Goal: Task Accomplishment & Management: Manage account settings

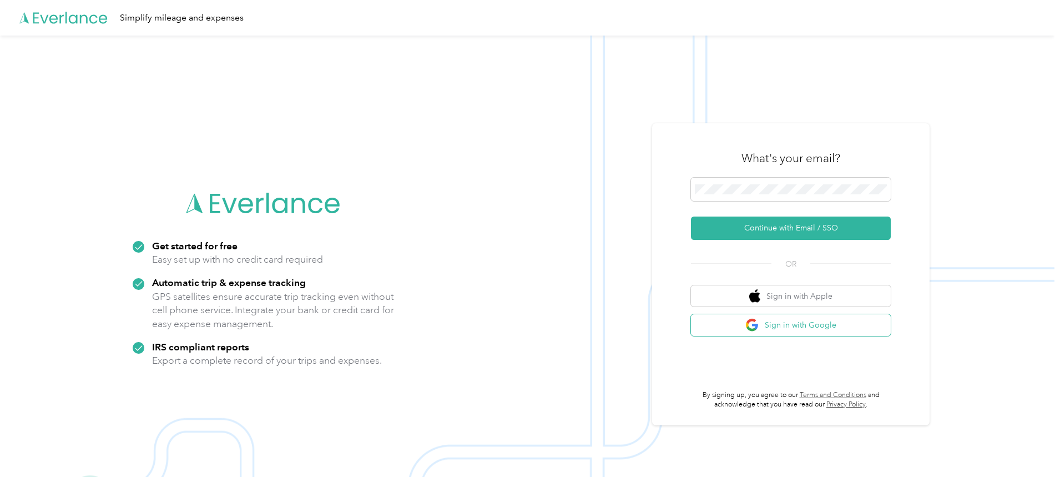
click at [816, 328] on button "Sign in with Google" at bounding box center [791, 325] width 200 height 22
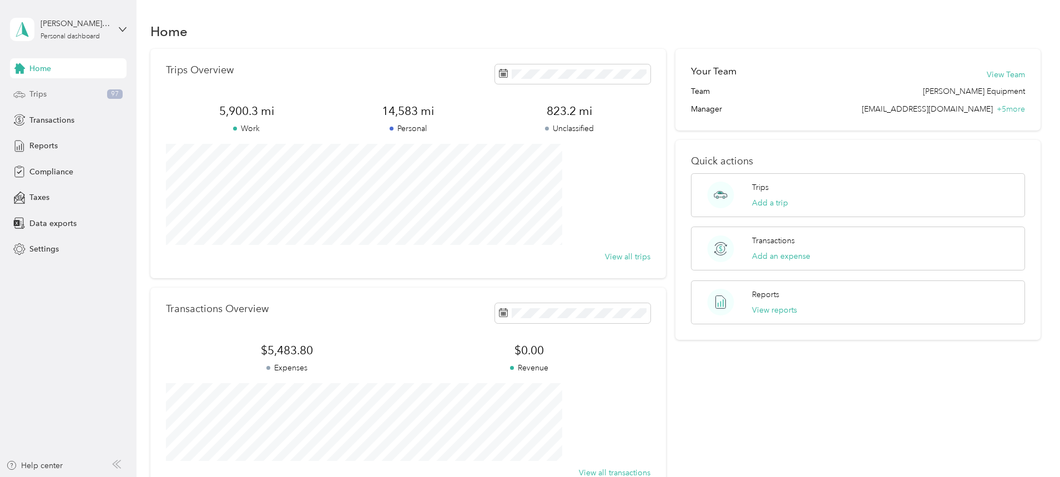
click at [32, 92] on span "Trips" at bounding box center [37, 94] width 17 height 12
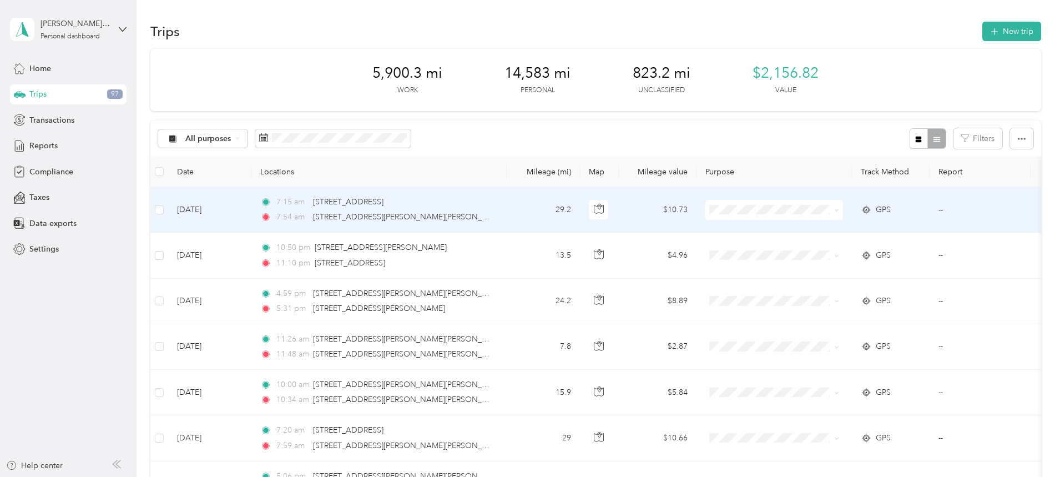
click at [815, 230] on span "[PERSON_NAME] Equipment" at bounding box center [861, 230] width 108 height 12
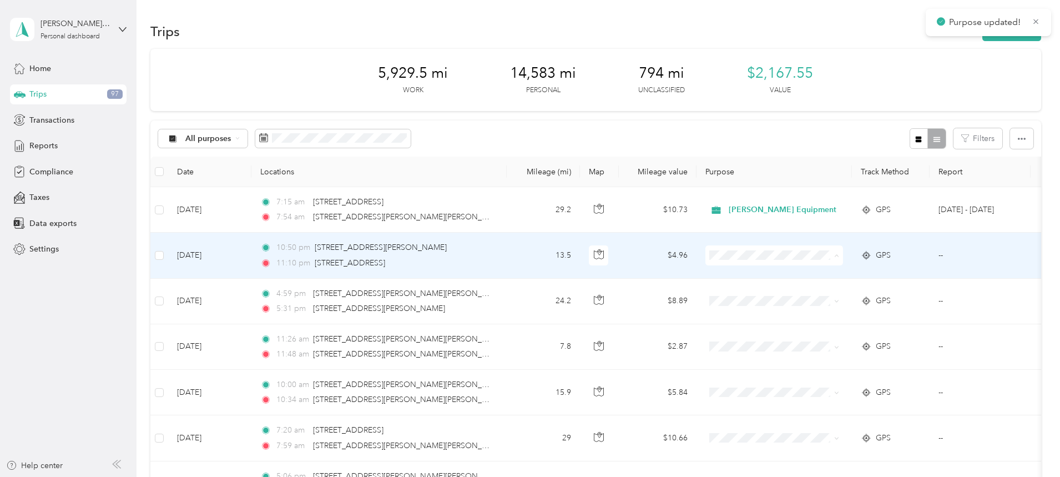
click at [815, 295] on span "Personal" at bounding box center [861, 296] width 108 height 12
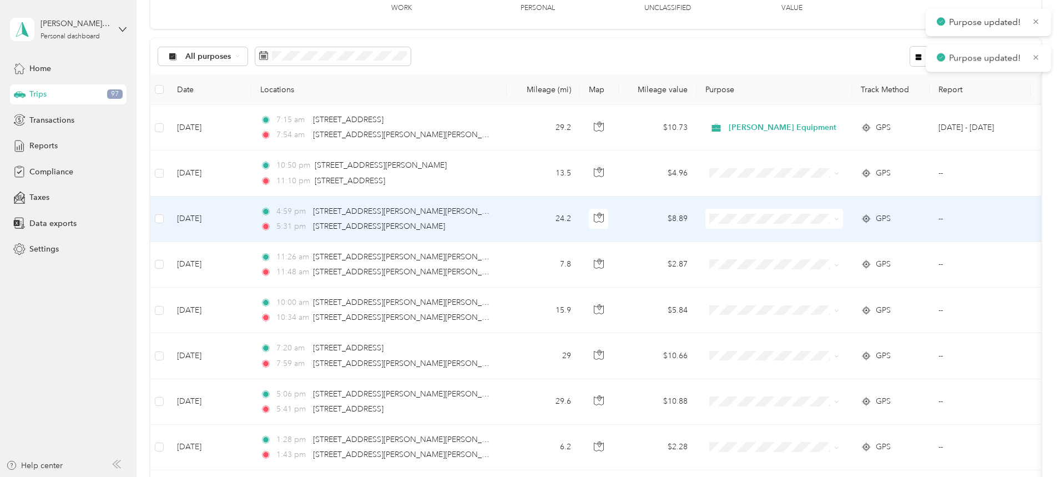
scroll to position [111, 0]
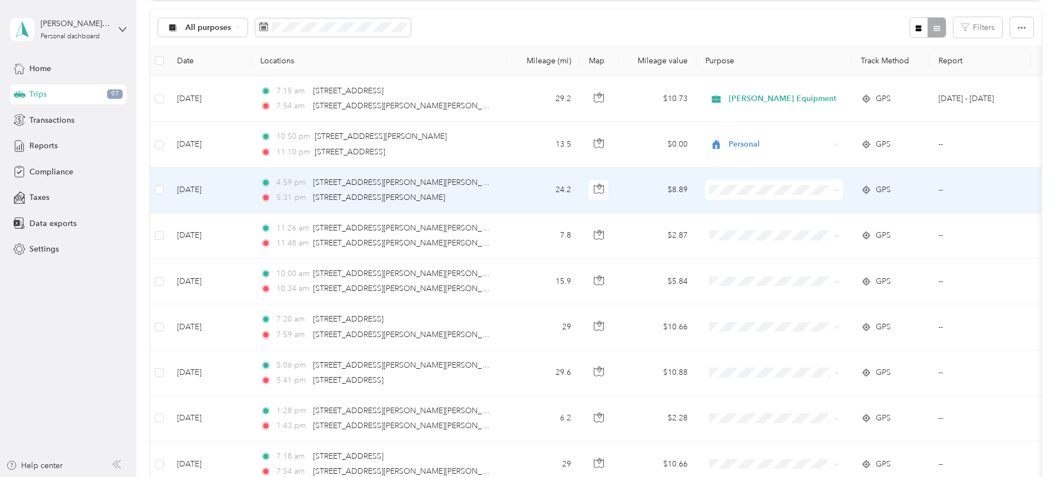
click at [814, 227] on span "Personal" at bounding box center [861, 228] width 108 height 12
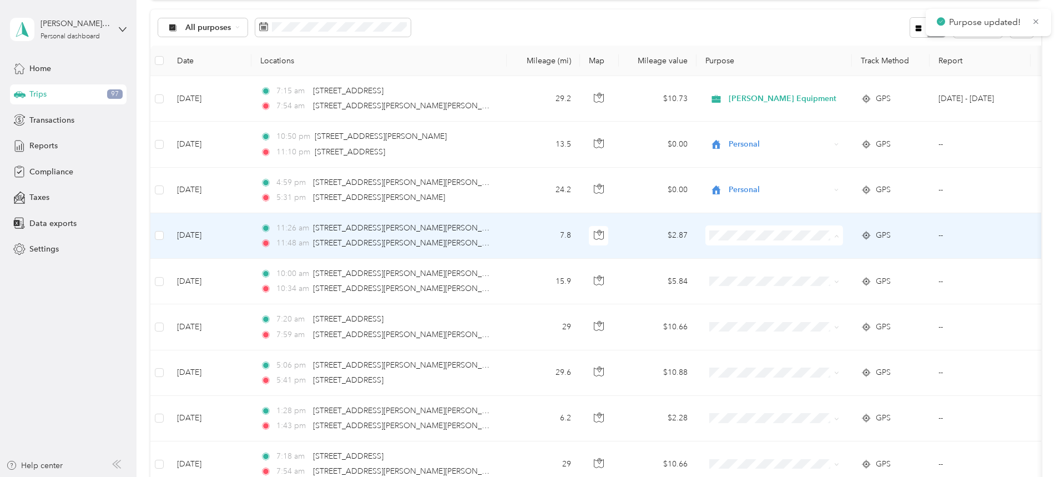
click at [818, 256] on span "[PERSON_NAME] Equipment" at bounding box center [861, 256] width 108 height 12
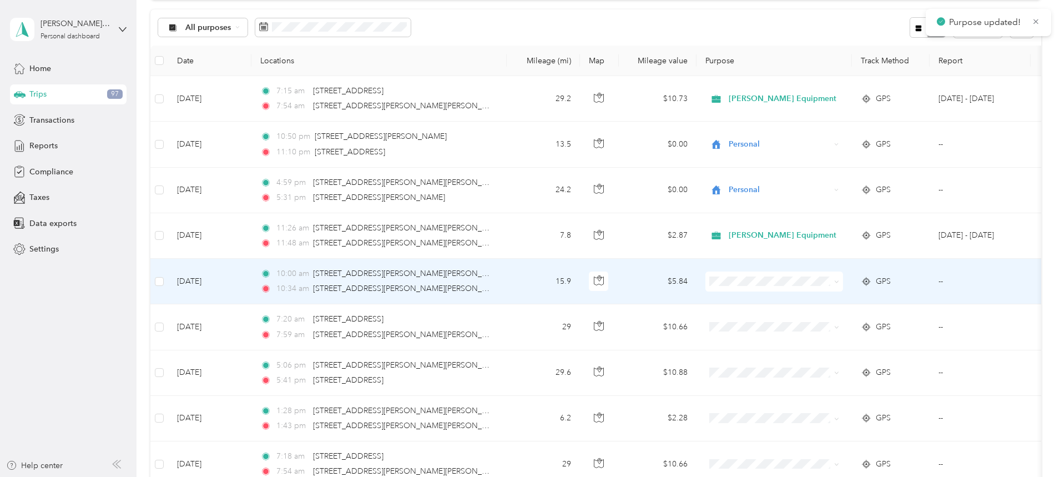
click at [817, 303] on li "[PERSON_NAME] Equipment" at bounding box center [850, 295] width 143 height 19
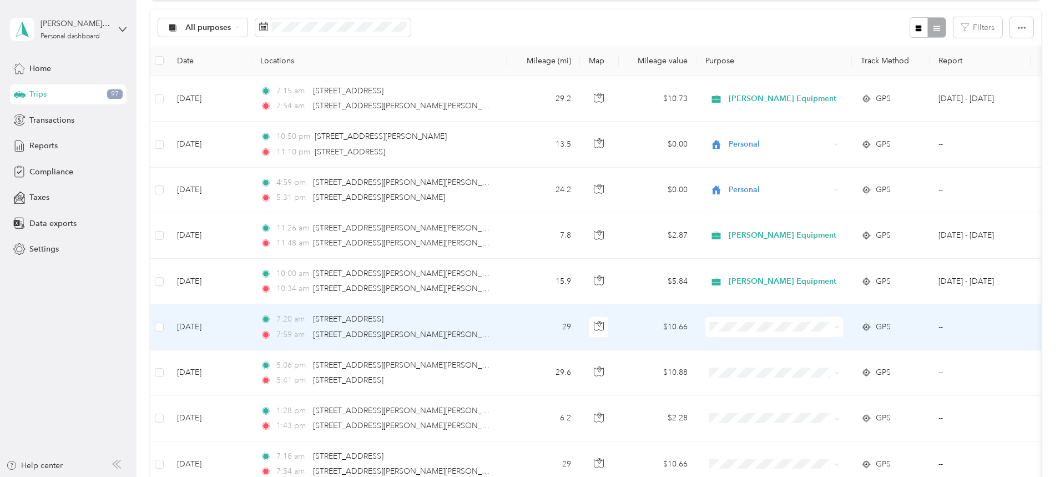
click at [815, 367] on span "Personal" at bounding box center [861, 367] width 108 height 12
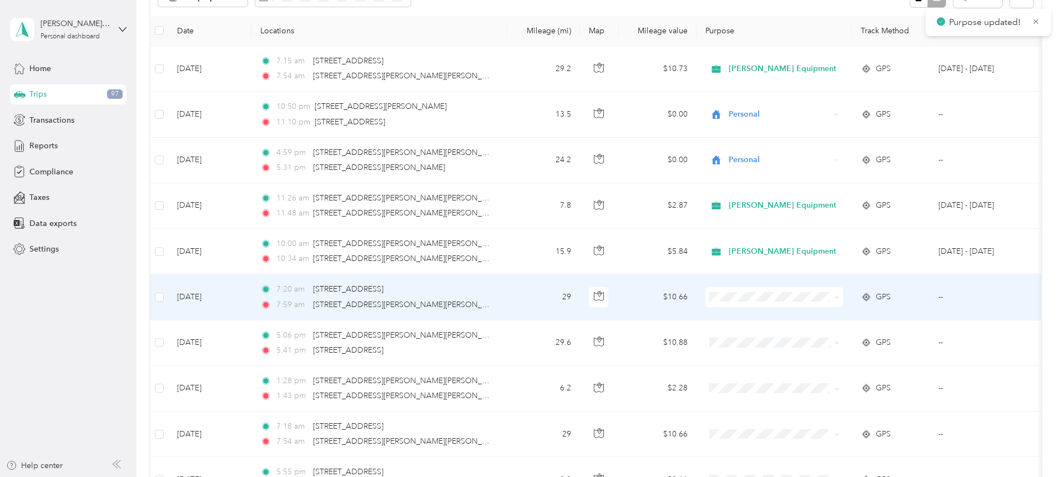
scroll to position [222, 0]
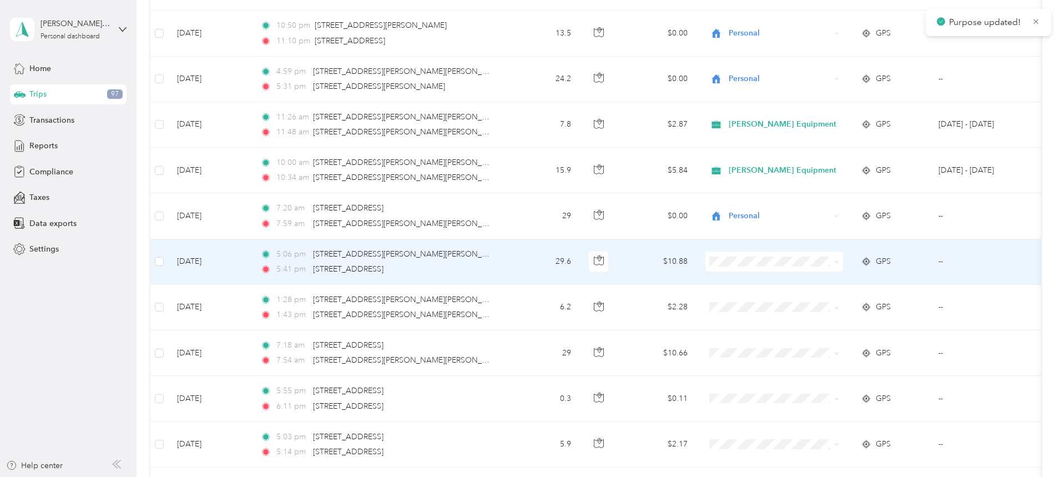
click at [820, 298] on span "Personal" at bounding box center [861, 296] width 108 height 12
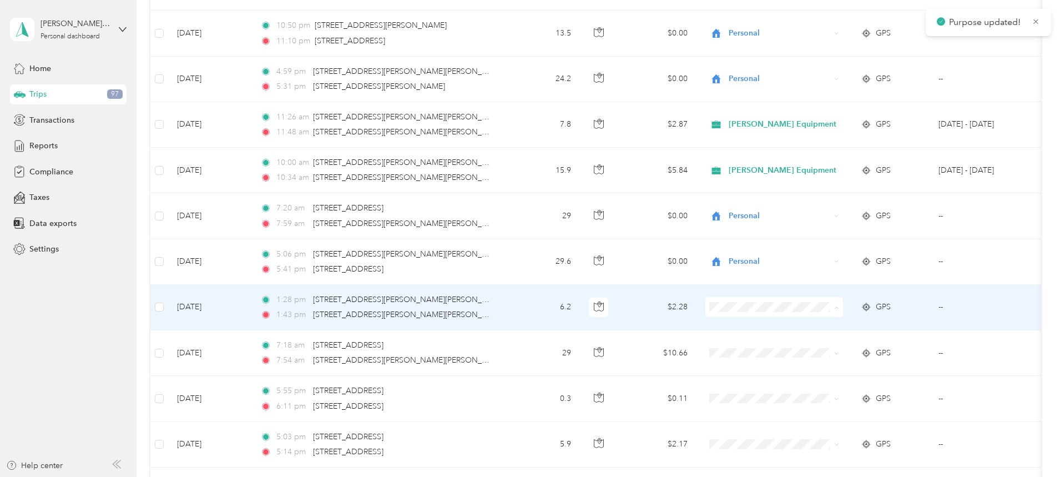
click at [824, 326] on span "[PERSON_NAME] Equipment" at bounding box center [861, 328] width 108 height 12
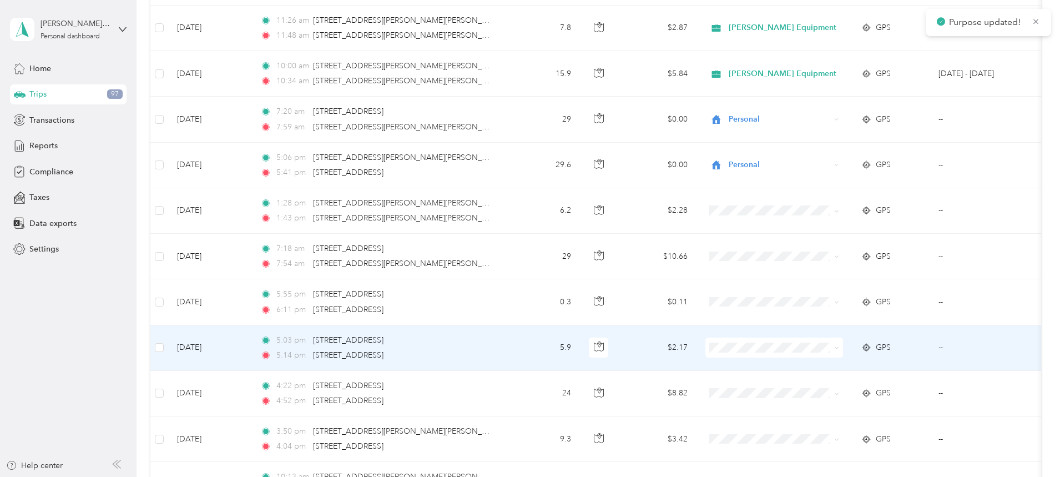
scroll to position [333, 0]
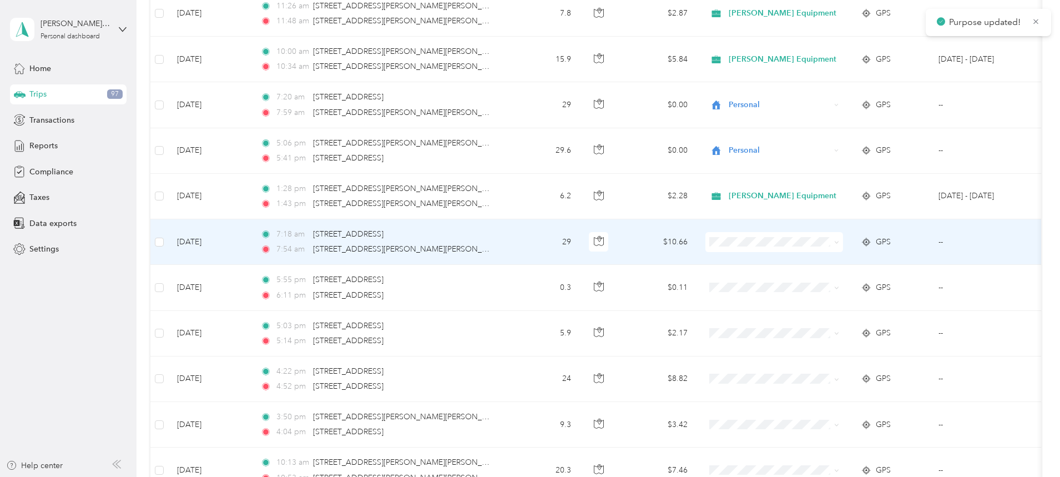
click at [811, 280] on span "Personal" at bounding box center [861, 282] width 108 height 12
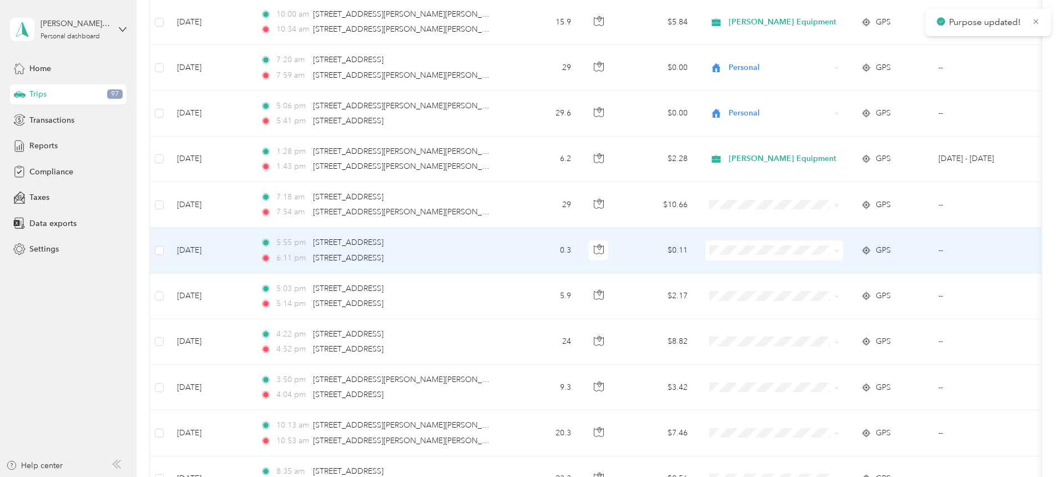
scroll to position [388, 0]
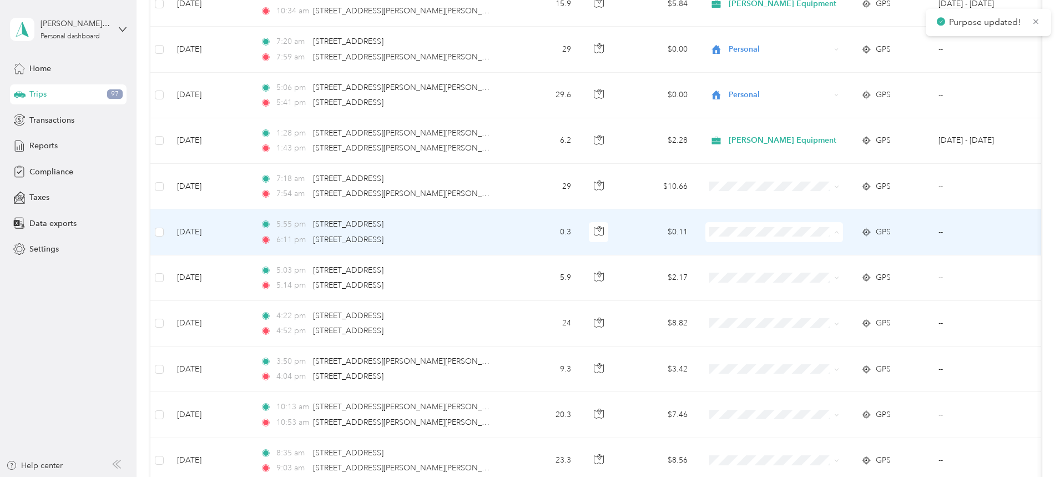
click at [812, 272] on span "Personal" at bounding box center [861, 272] width 108 height 12
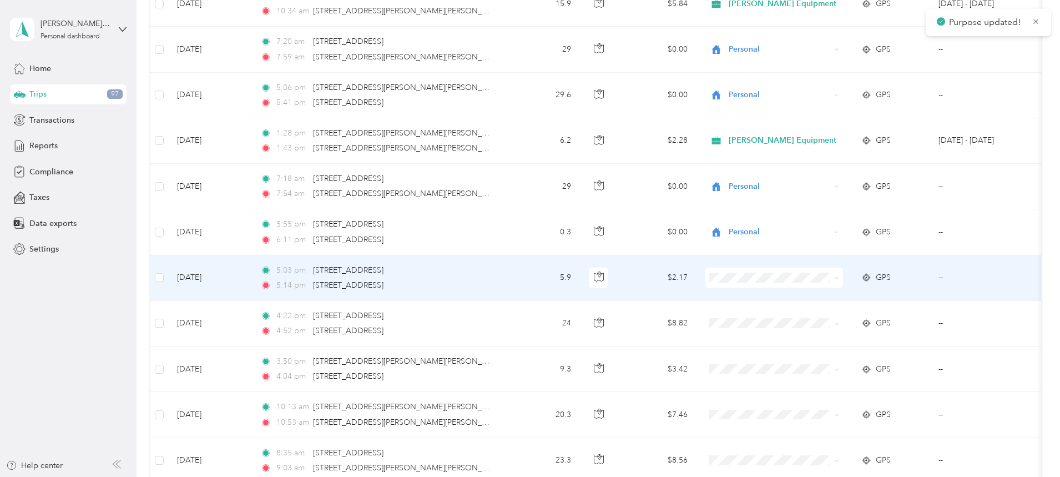
click at [815, 314] on span "Personal" at bounding box center [861, 314] width 108 height 12
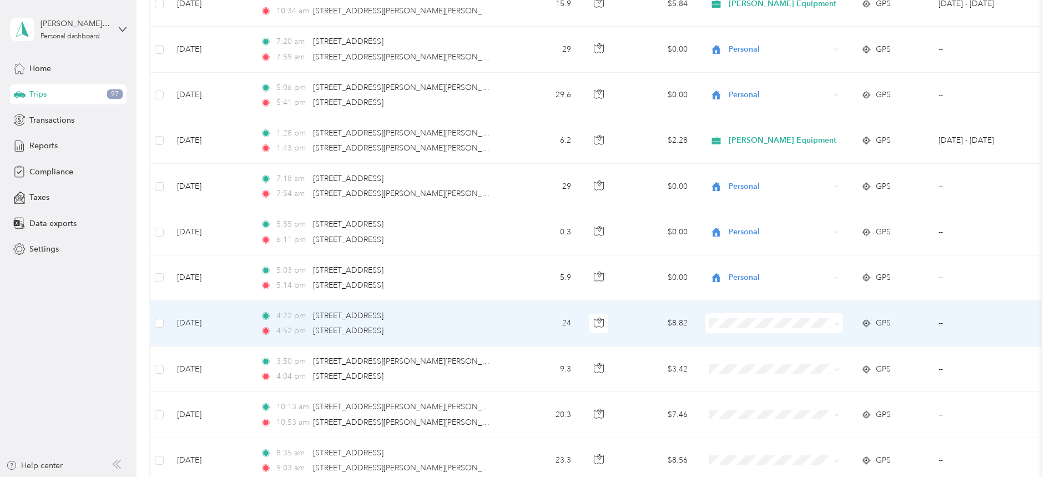
click at [822, 342] on span "[PERSON_NAME] Equipment" at bounding box center [861, 344] width 108 height 12
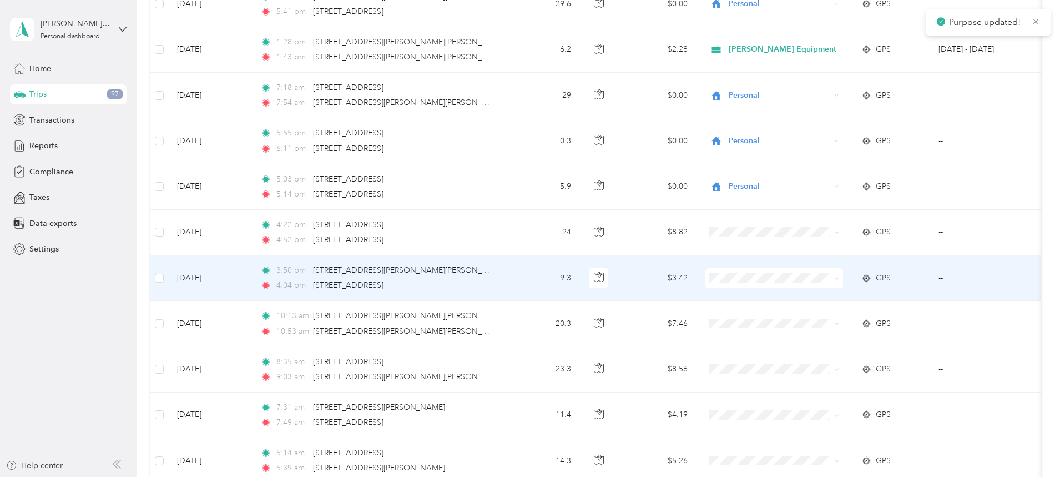
scroll to position [499, 0]
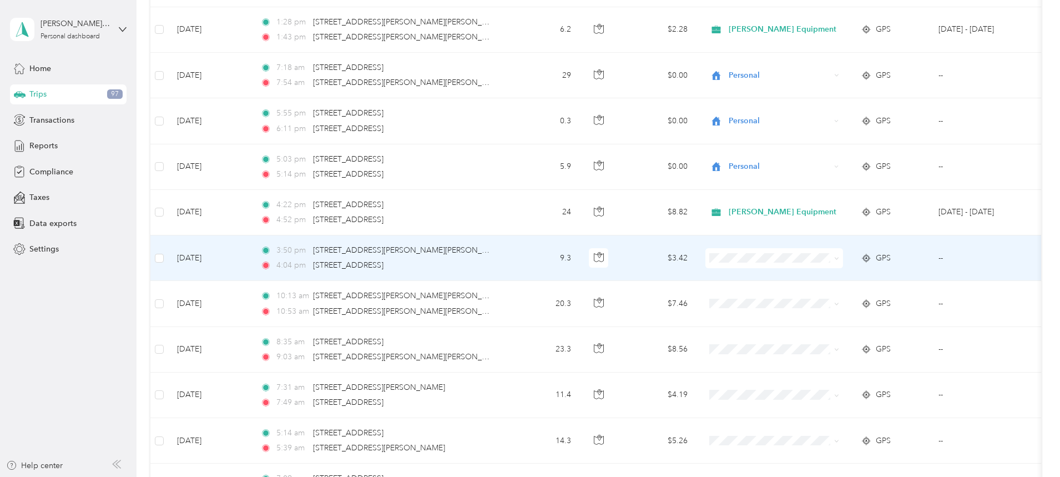
click at [828, 280] on li "[PERSON_NAME] Equipment" at bounding box center [850, 273] width 143 height 19
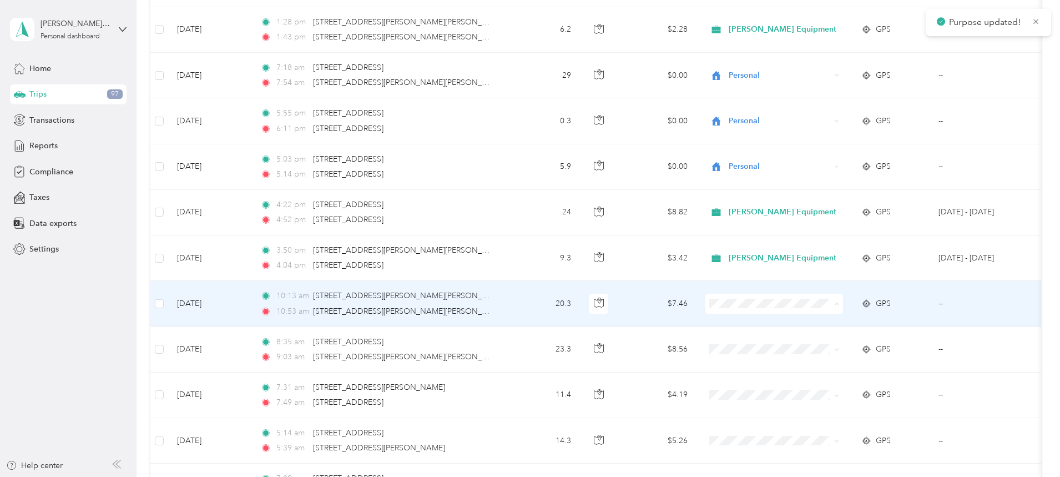
click at [831, 327] on li "[PERSON_NAME] Equipment" at bounding box center [850, 324] width 143 height 19
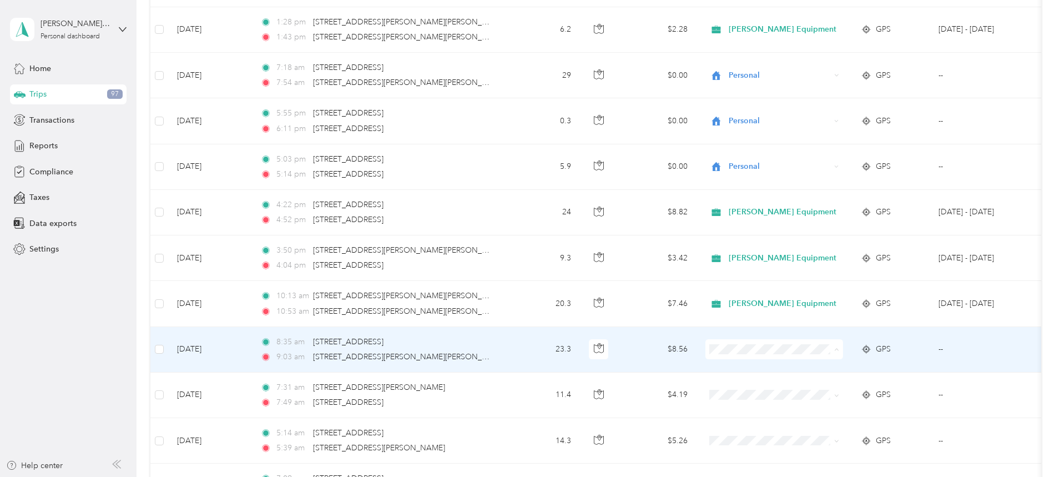
click at [823, 370] on span "[PERSON_NAME] Equipment" at bounding box center [861, 370] width 108 height 12
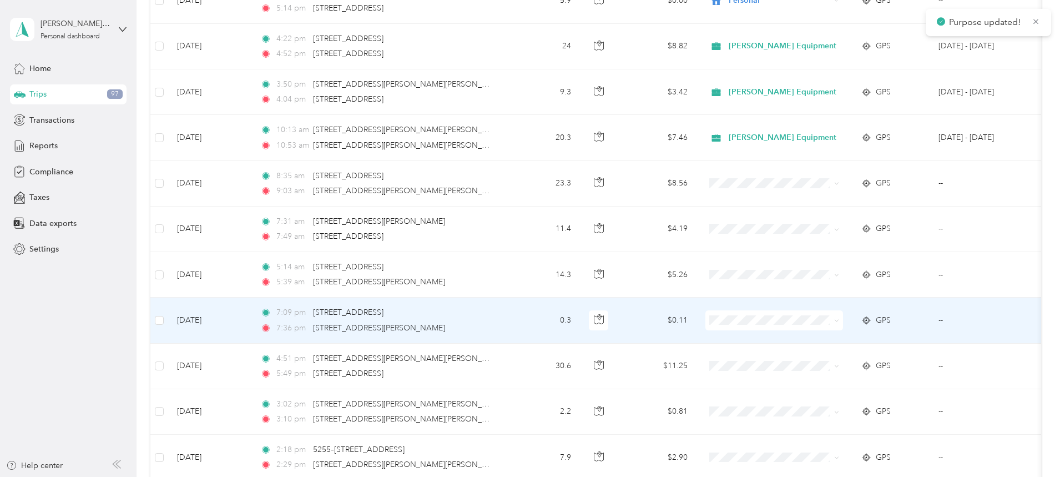
scroll to position [666, 0]
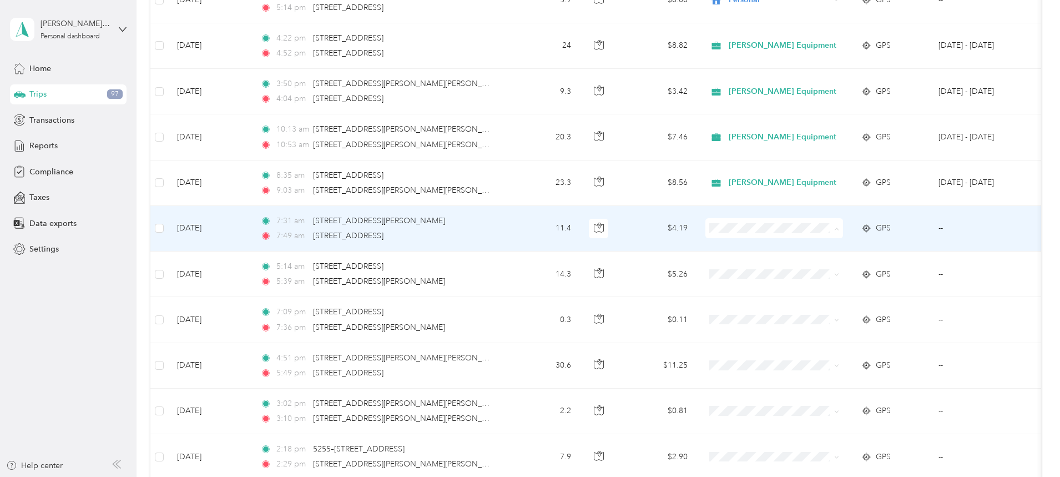
click at [819, 267] on span "Personal" at bounding box center [861, 268] width 108 height 12
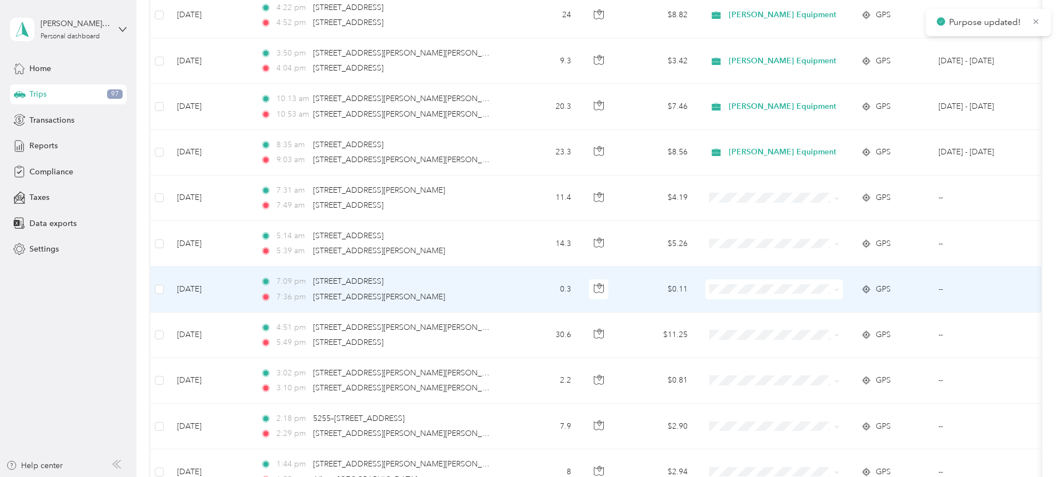
scroll to position [721, 0]
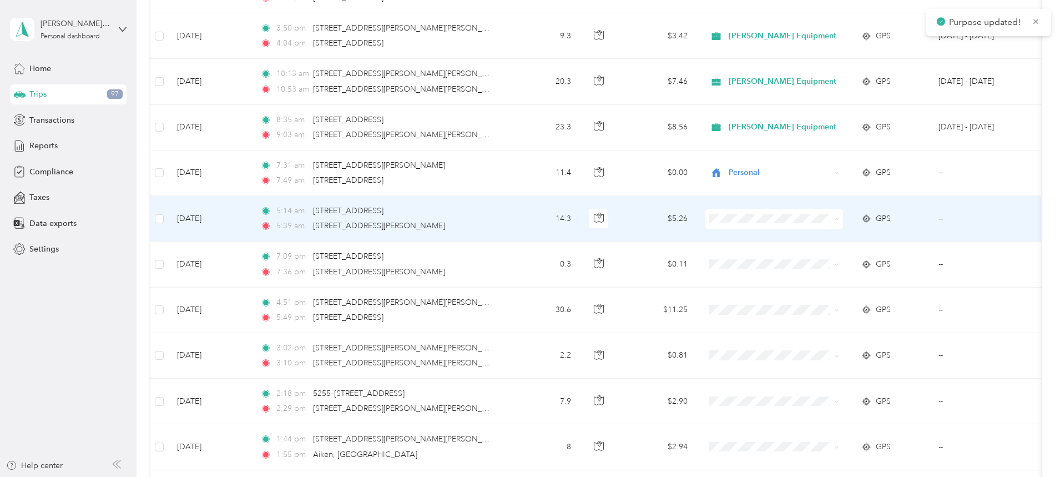
click at [822, 259] on li "Personal" at bounding box center [850, 258] width 143 height 19
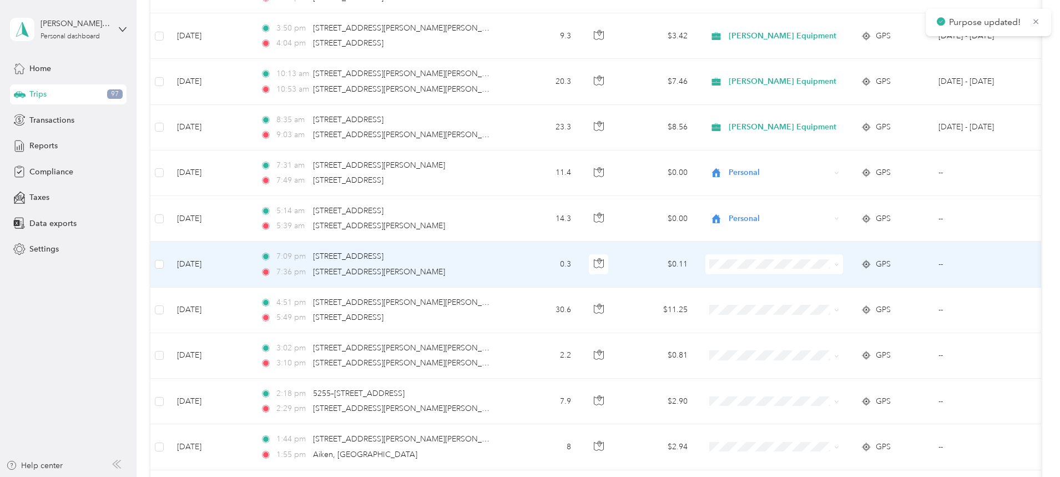
click at [817, 303] on span "Personal" at bounding box center [861, 300] width 108 height 12
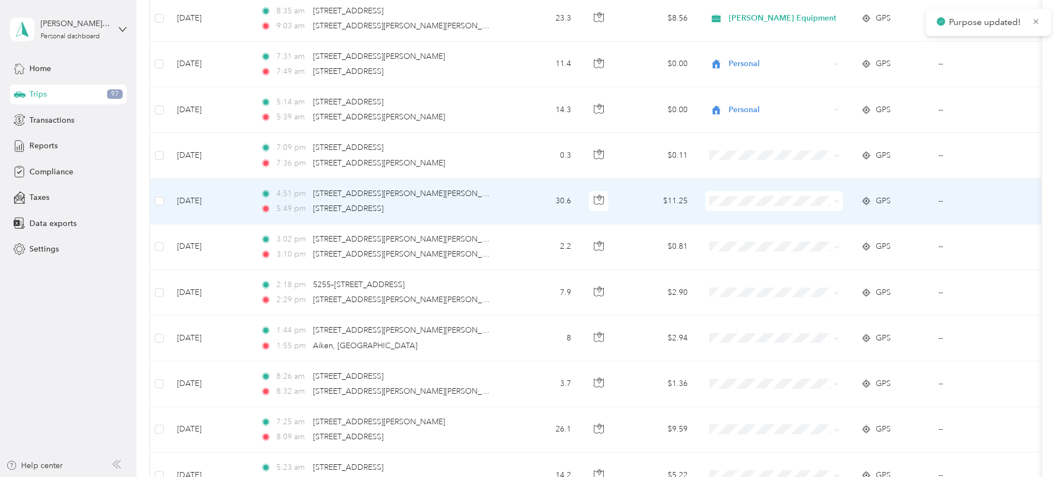
scroll to position [832, 0]
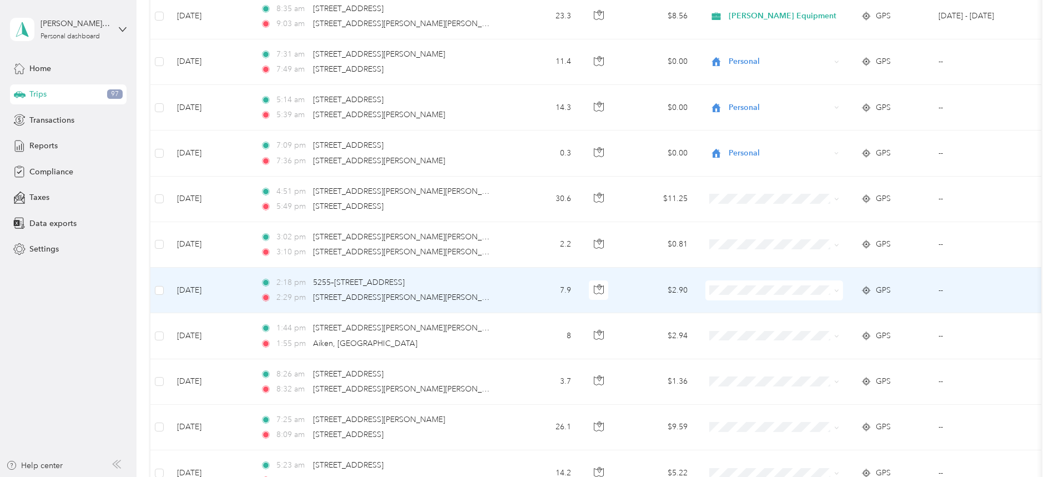
click at [817, 312] on li "[PERSON_NAME] Equipment" at bounding box center [850, 306] width 143 height 19
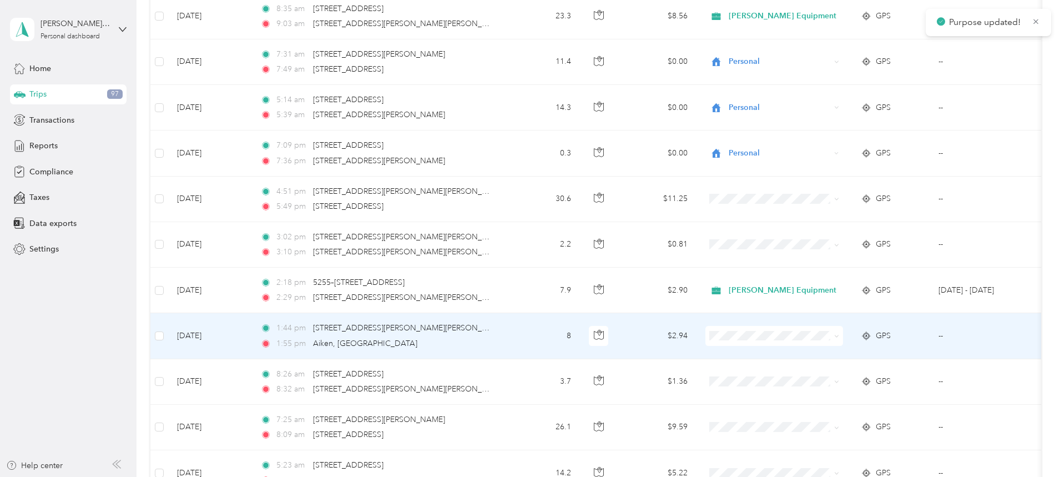
click at [823, 359] on li "[PERSON_NAME] Equipment" at bounding box center [850, 356] width 143 height 19
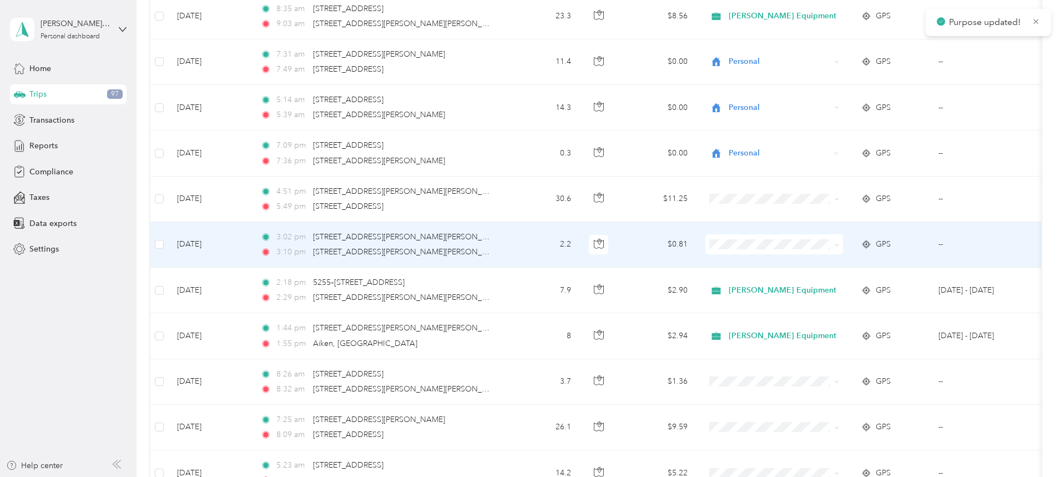
click at [825, 263] on span "[PERSON_NAME] Equipment" at bounding box center [861, 263] width 108 height 12
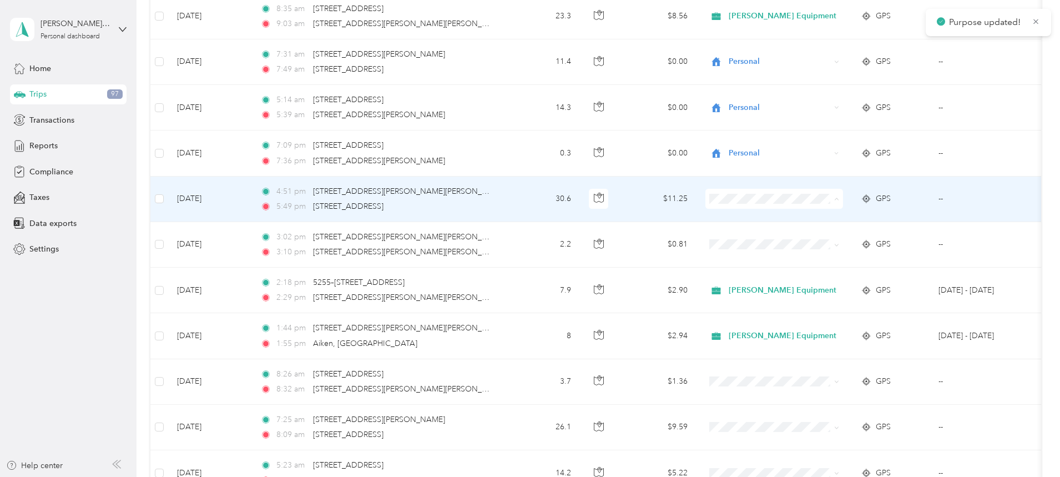
click at [825, 239] on span "Personal" at bounding box center [861, 239] width 108 height 12
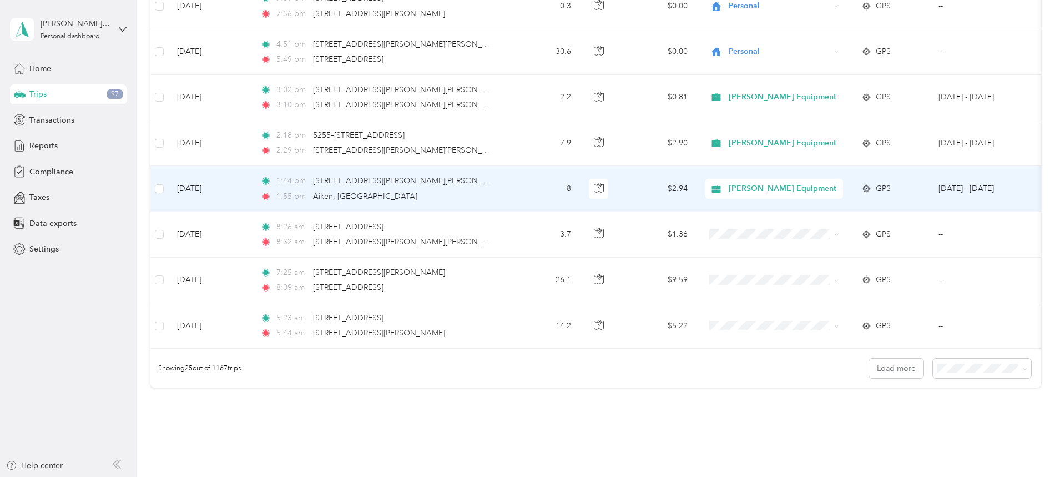
scroll to position [998, 0]
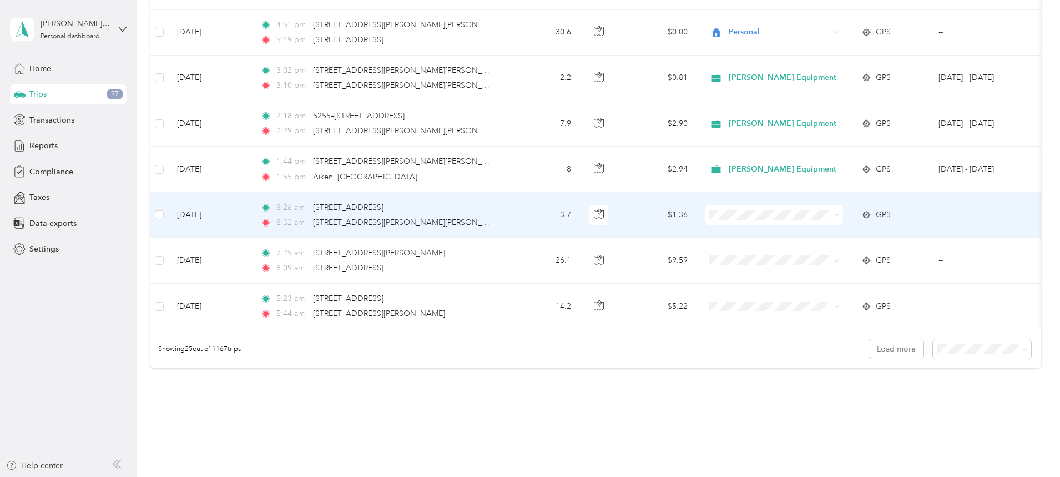
click at [834, 240] on li "[PERSON_NAME] Equipment" at bounding box center [850, 233] width 143 height 19
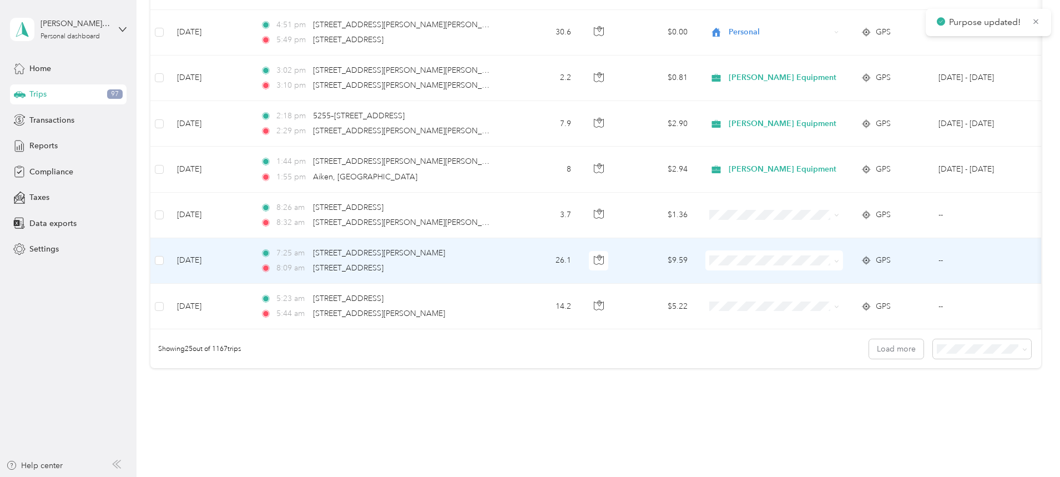
click at [831, 282] on span "[PERSON_NAME] Equipment" at bounding box center [861, 281] width 108 height 12
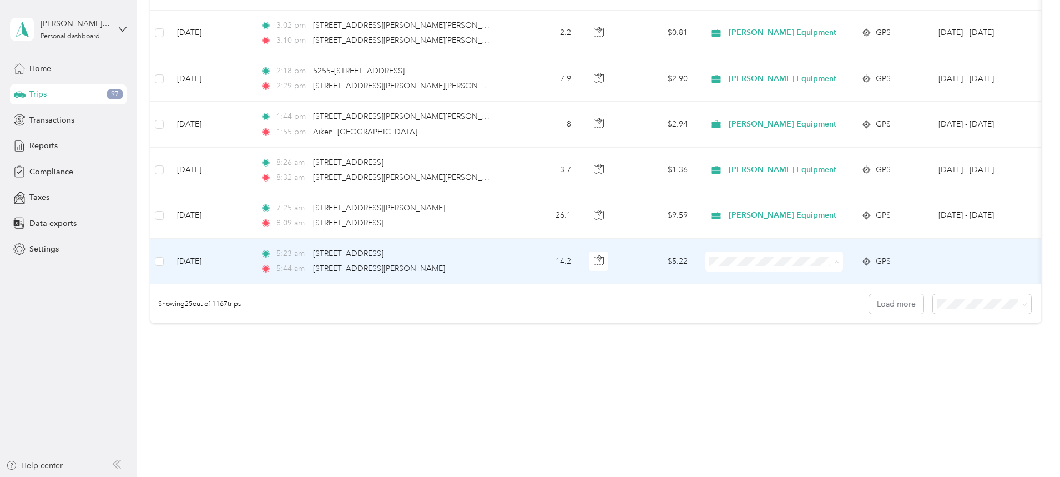
click at [818, 291] on span "Personal" at bounding box center [861, 293] width 108 height 12
click at [869, 309] on button "Load more" at bounding box center [896, 303] width 54 height 19
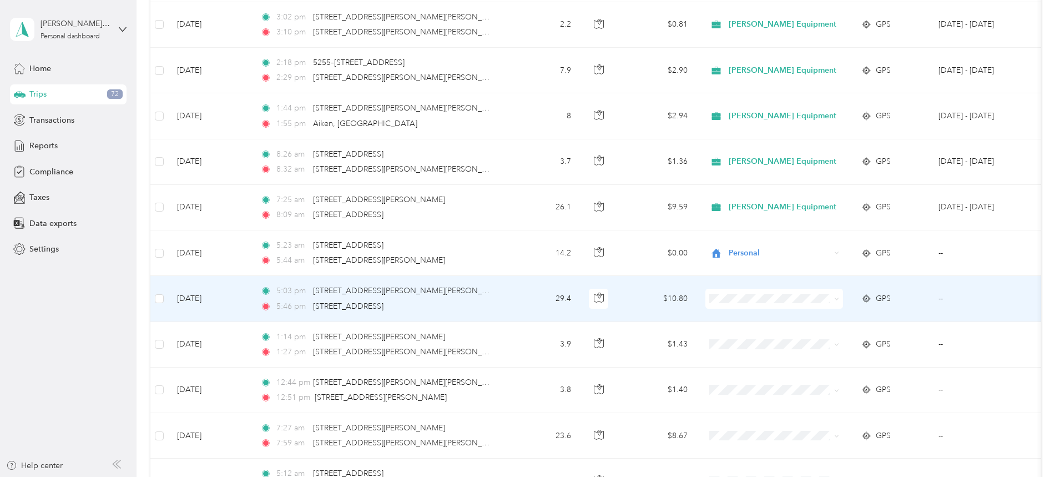
click at [825, 337] on span "Personal" at bounding box center [861, 334] width 108 height 12
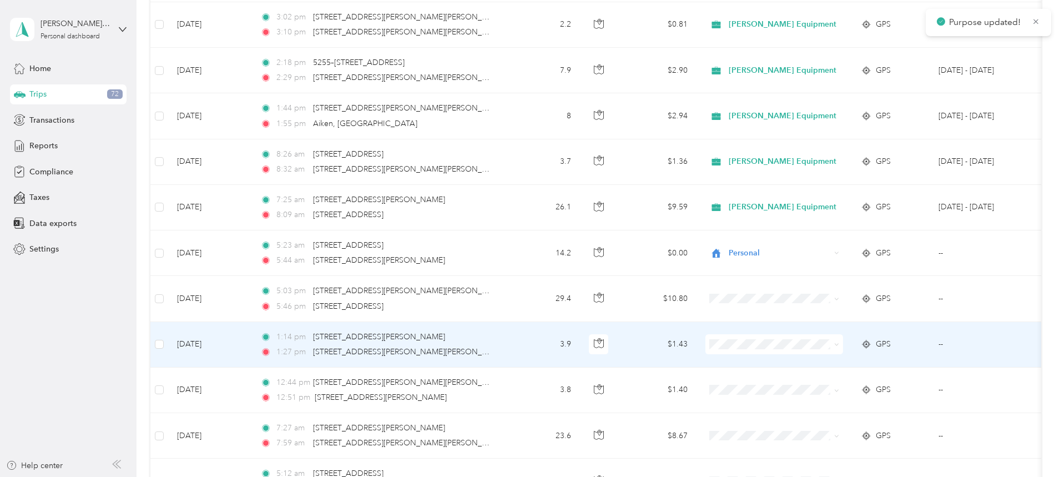
click at [828, 362] on span "[PERSON_NAME] Equipment" at bounding box center [861, 365] width 108 height 12
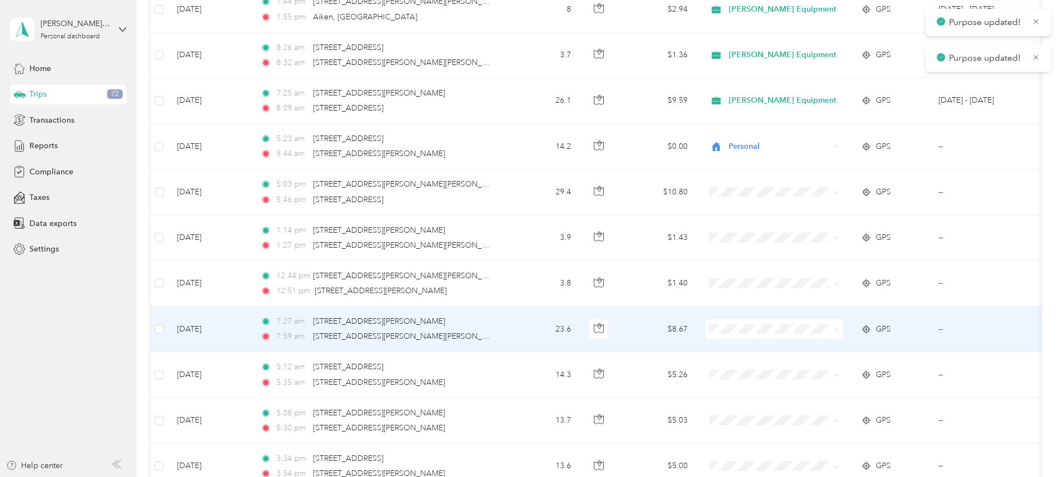
scroll to position [1163, 0]
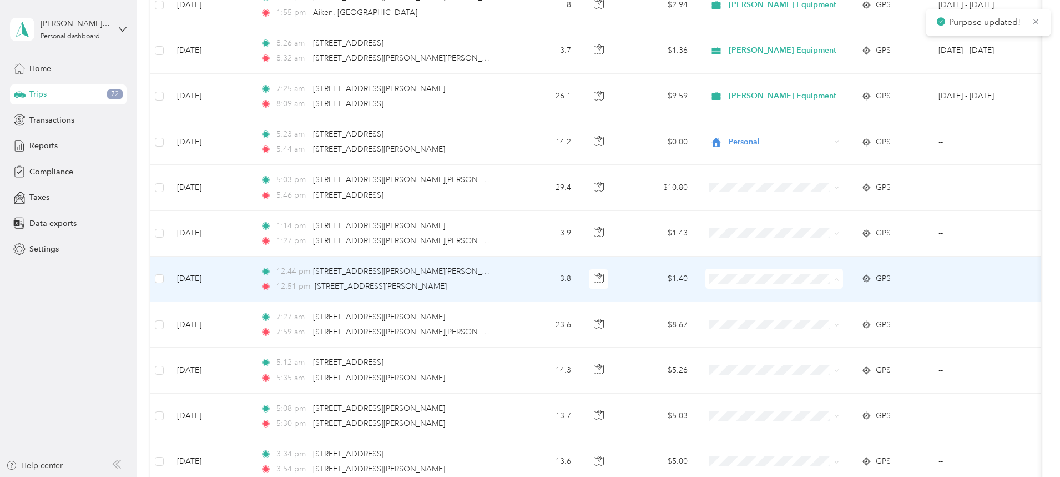
click at [813, 300] on span "[PERSON_NAME] Equipment" at bounding box center [861, 299] width 108 height 12
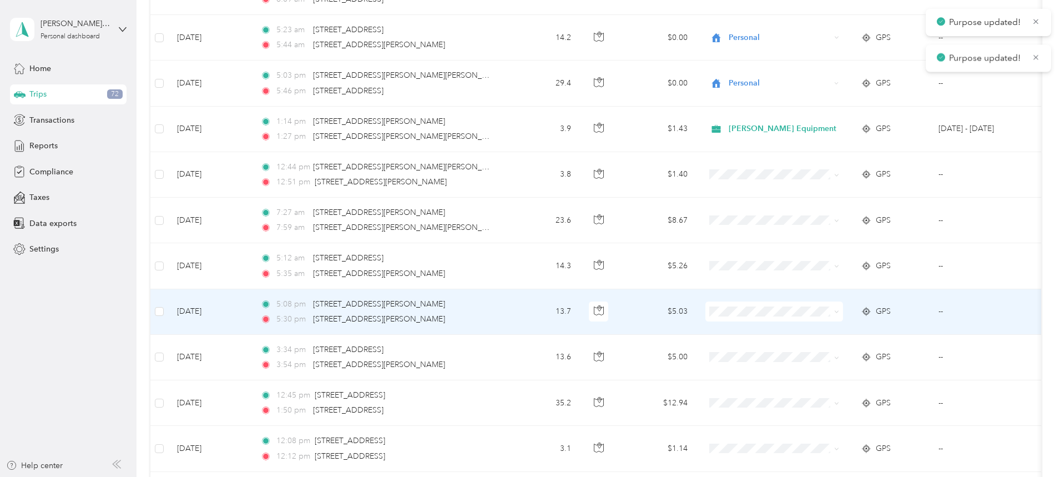
scroll to position [1274, 0]
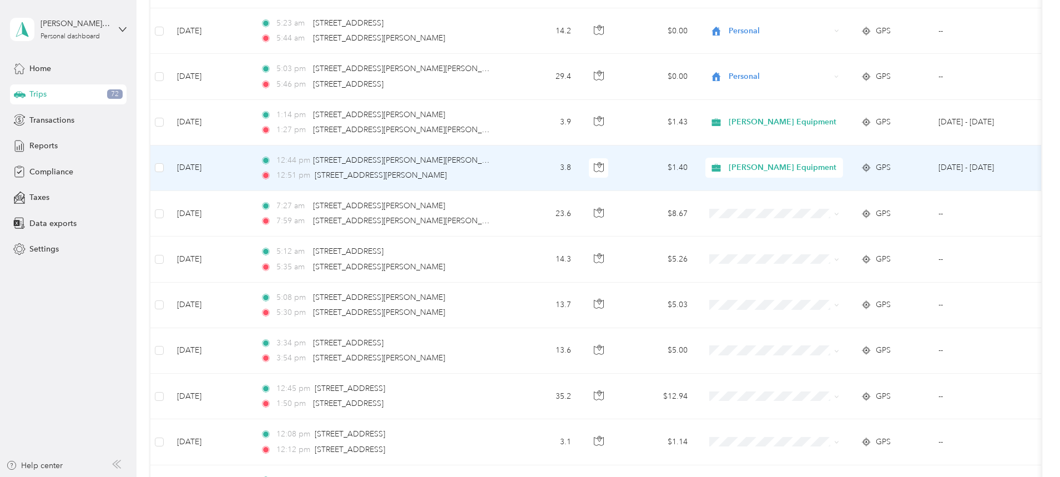
click at [820, 187] on span "[PERSON_NAME] Equipment" at bounding box center [861, 189] width 109 height 12
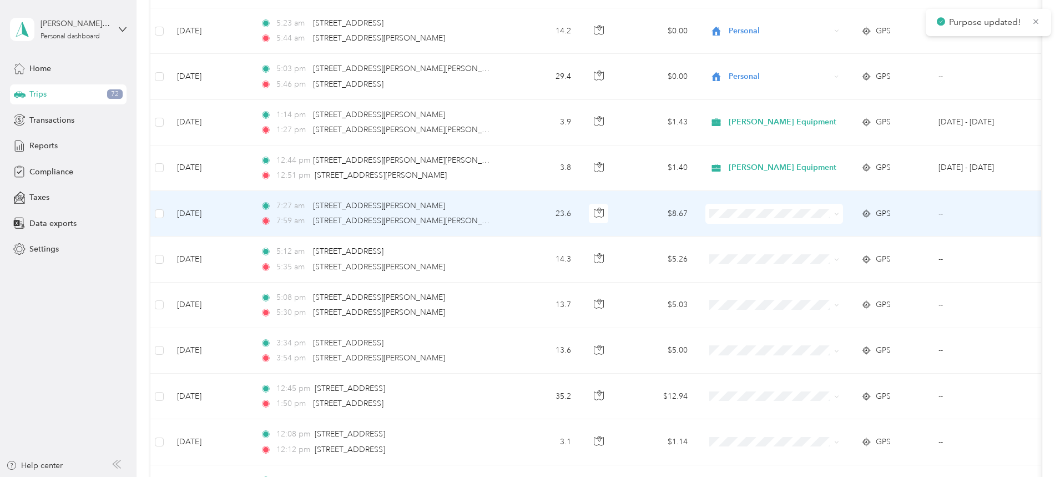
click at [823, 251] on span "Personal" at bounding box center [861, 254] width 108 height 12
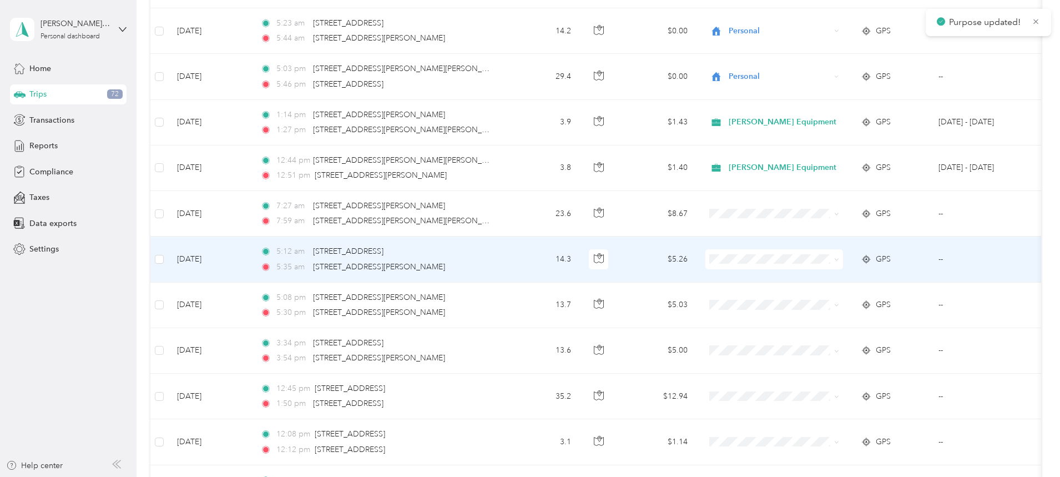
click at [829, 296] on span "Personal" at bounding box center [861, 297] width 108 height 12
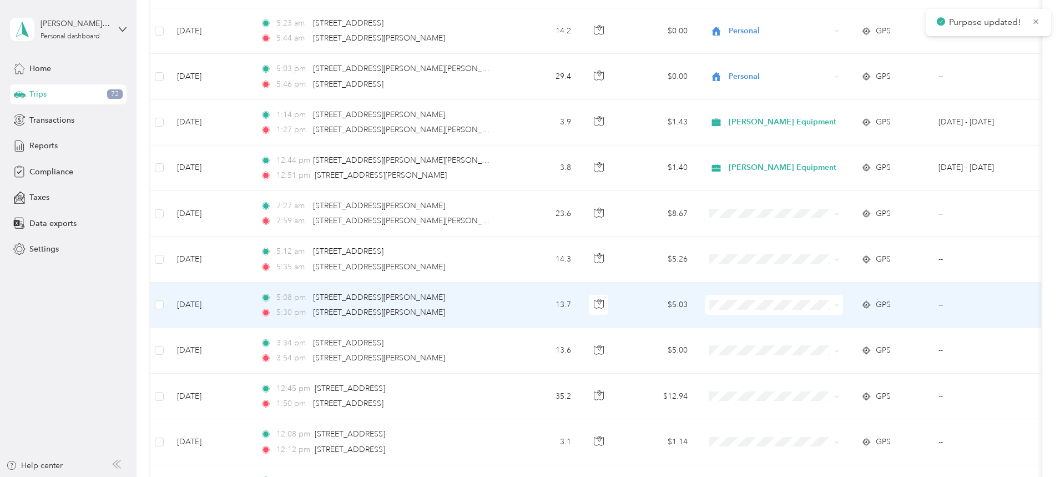
click at [825, 342] on span "Personal" at bounding box center [861, 340] width 108 height 12
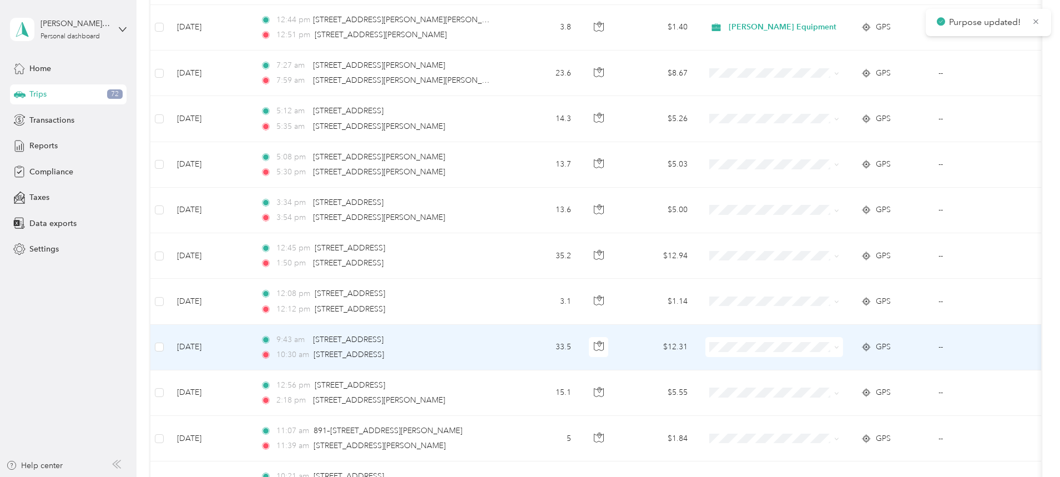
scroll to position [1440, 0]
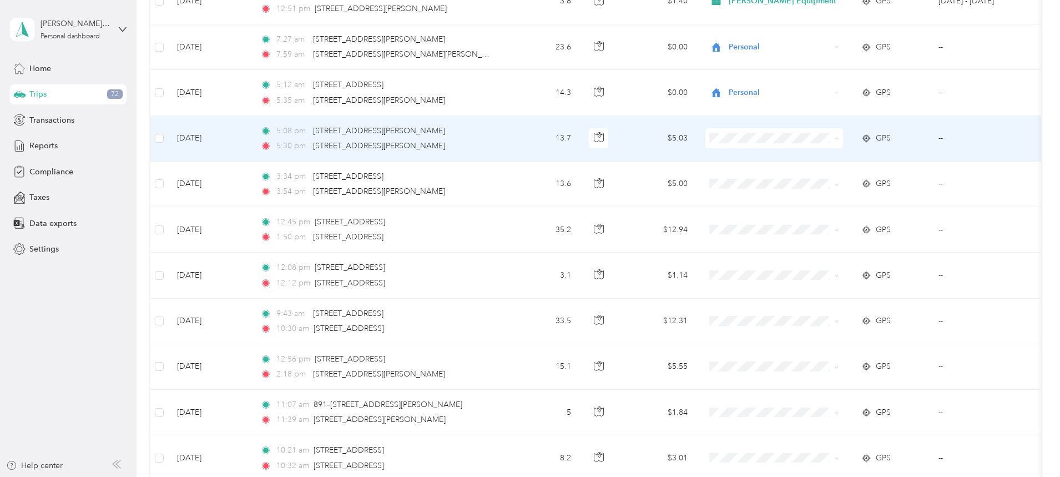
click at [819, 178] on span "Personal" at bounding box center [861, 179] width 108 height 12
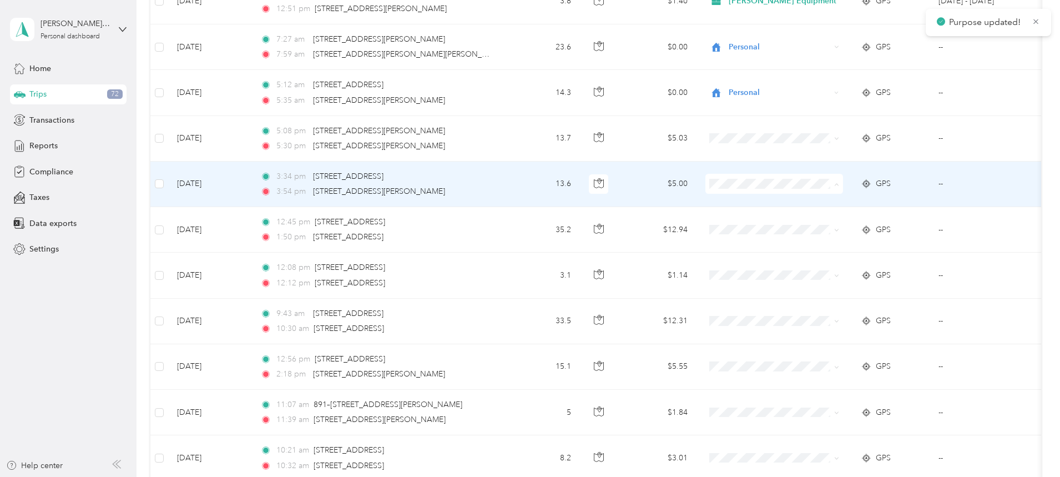
click at [812, 226] on li "Personal" at bounding box center [850, 223] width 143 height 19
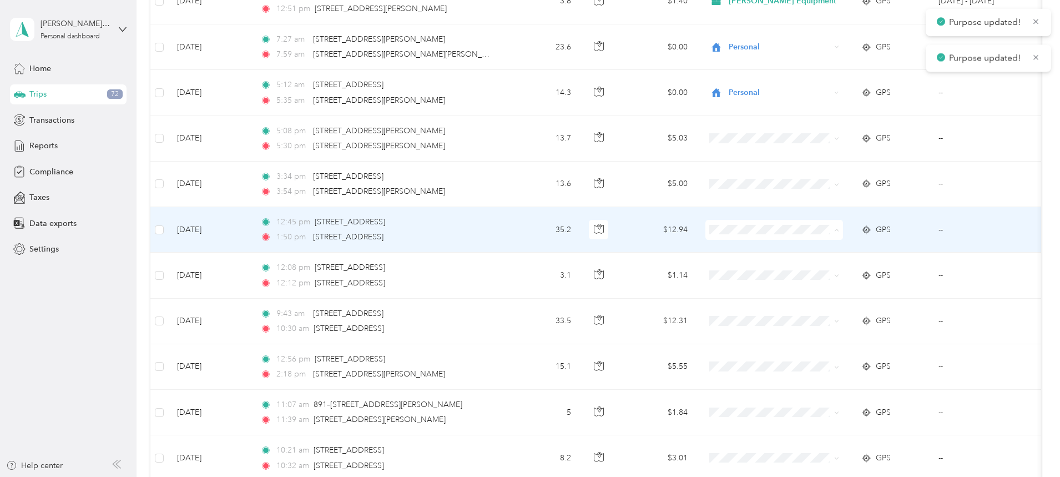
click at [827, 273] on li "Personal" at bounding box center [850, 269] width 143 height 19
click at [814, 269] on span "Personal" at bounding box center [861, 269] width 108 height 12
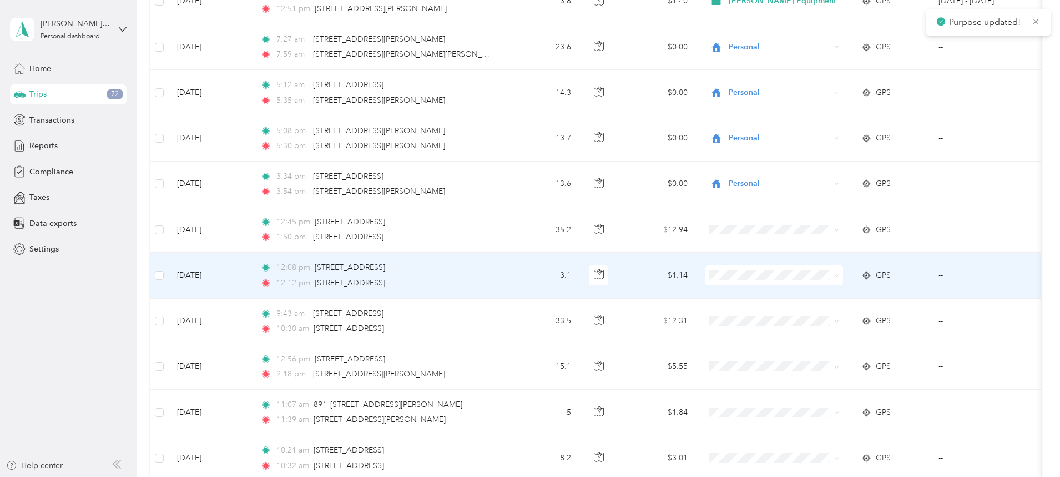
click at [818, 315] on span "Personal" at bounding box center [861, 316] width 108 height 12
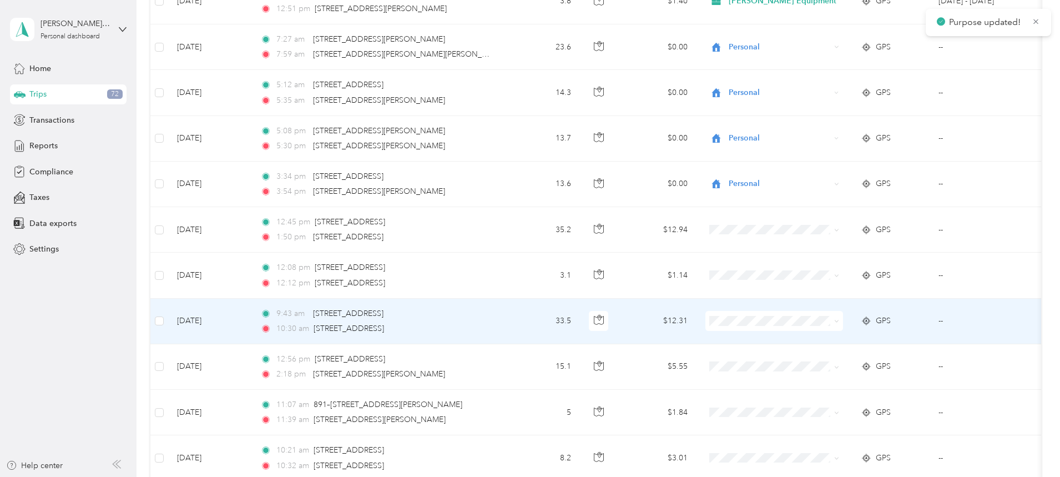
click at [817, 362] on span "Personal" at bounding box center [861, 360] width 108 height 12
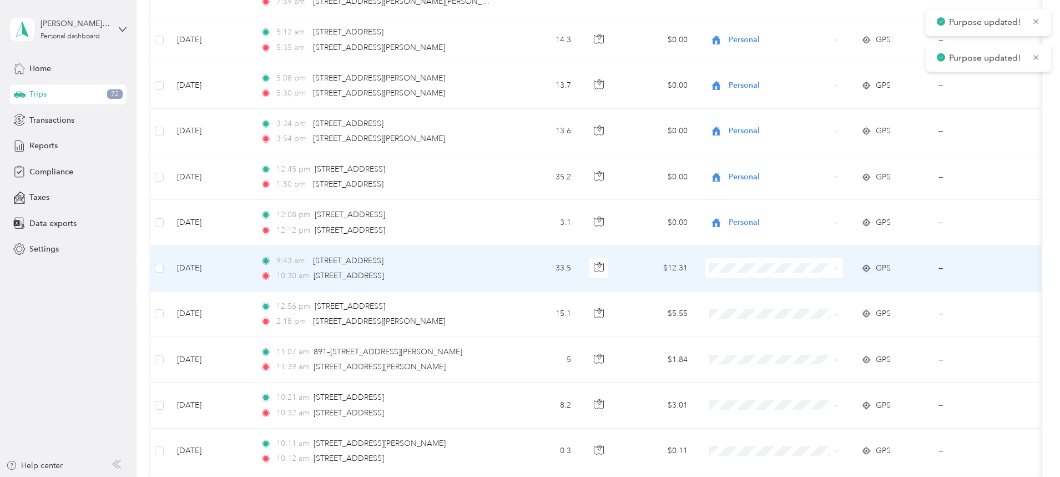
scroll to position [1551, 0]
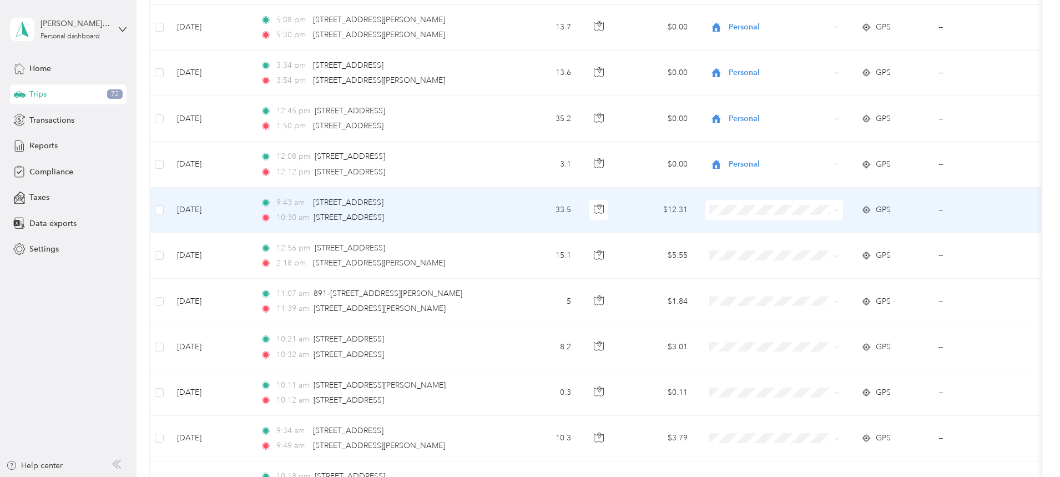
click at [810, 250] on span "Personal" at bounding box center [861, 250] width 108 height 12
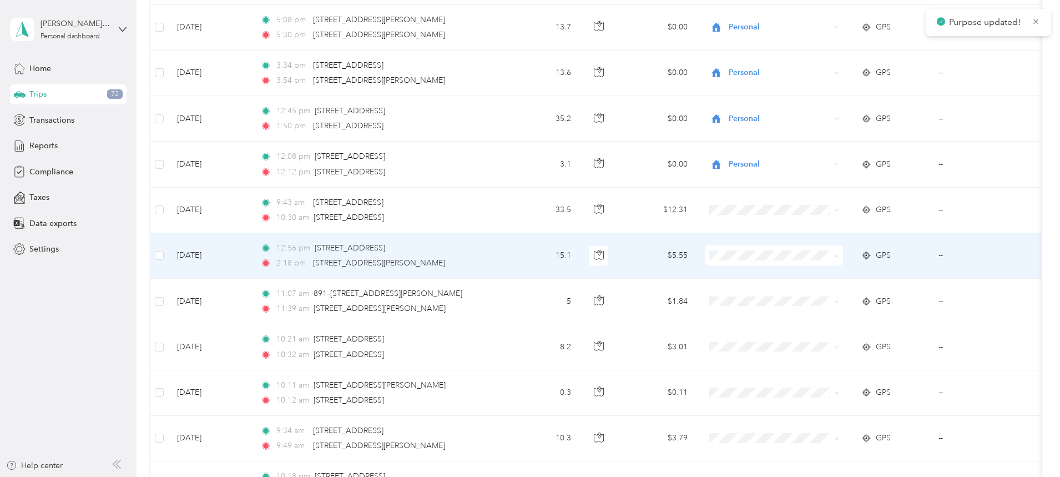
click at [812, 294] on span "Personal" at bounding box center [861, 296] width 108 height 12
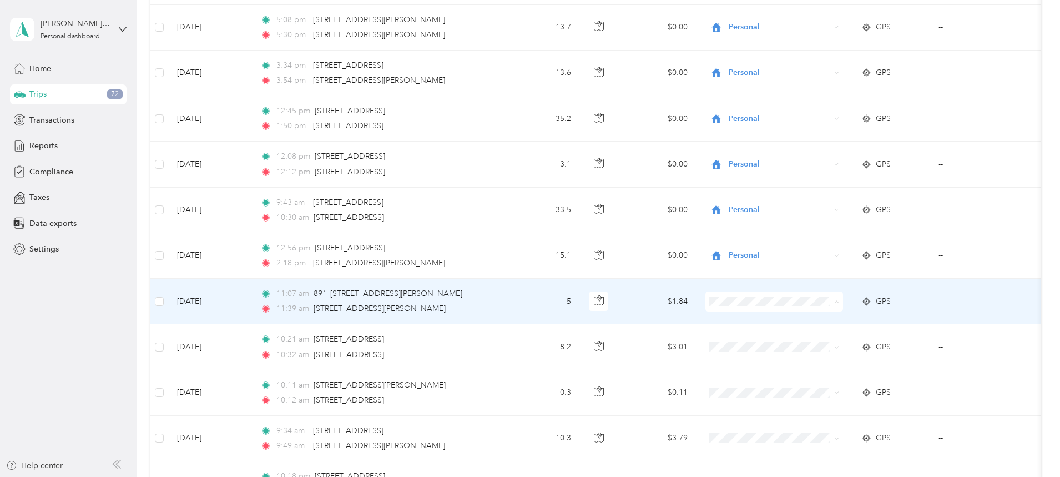
click at [812, 342] on span "Personal" at bounding box center [861, 342] width 108 height 12
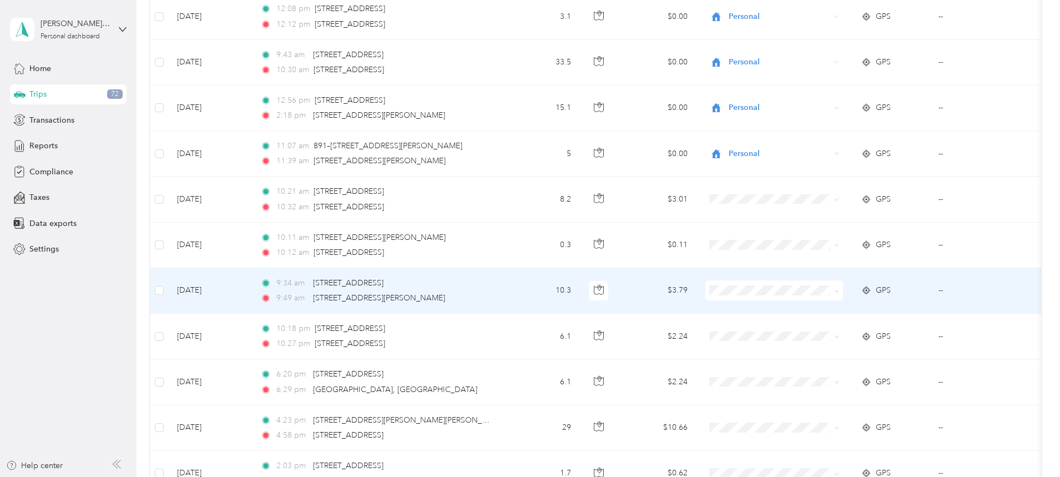
scroll to position [1717, 0]
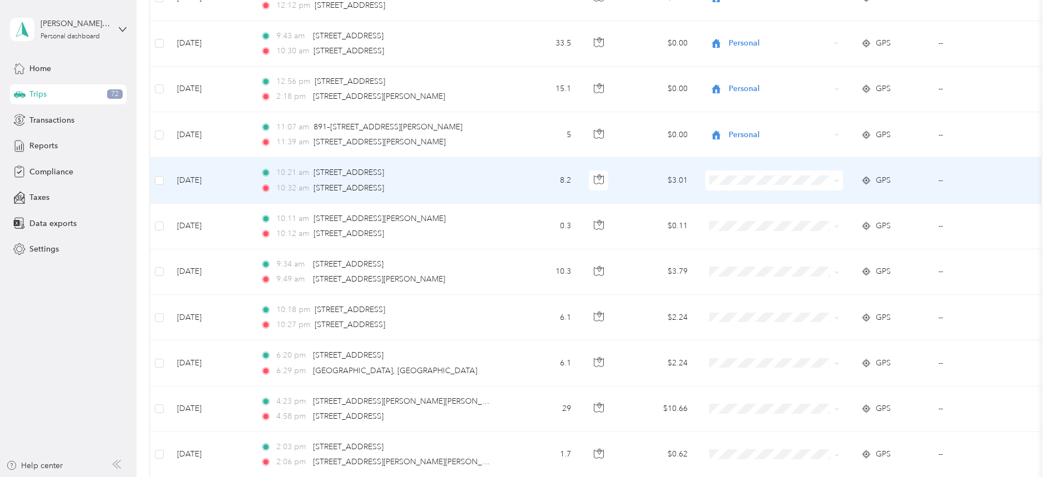
click at [815, 218] on span "Personal" at bounding box center [861, 220] width 108 height 12
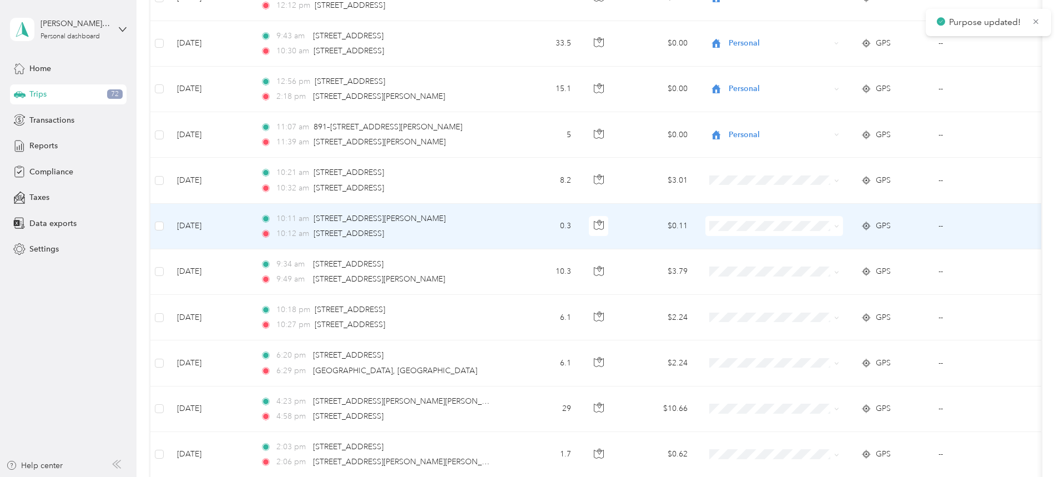
click at [822, 266] on li "Personal" at bounding box center [850, 261] width 143 height 19
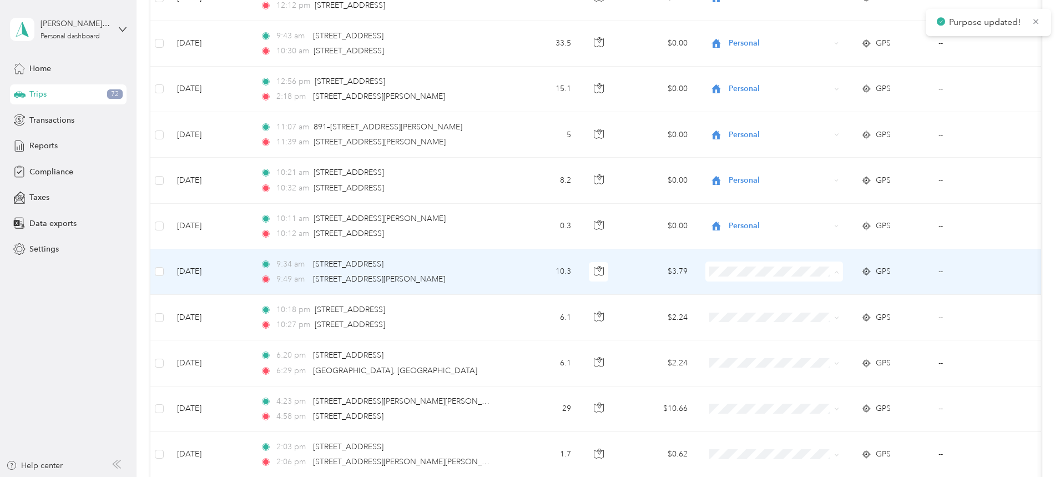
click at [818, 308] on span "Personal" at bounding box center [861, 312] width 108 height 12
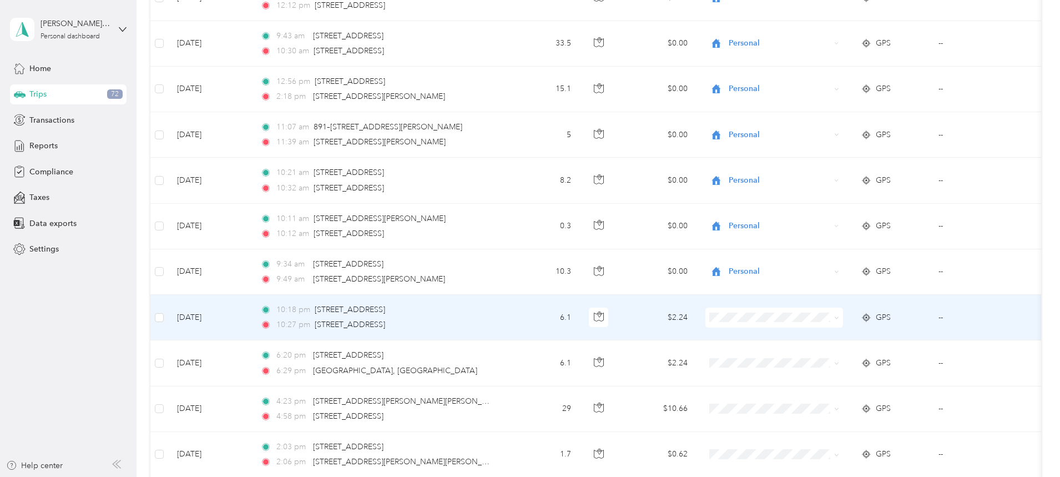
click at [815, 357] on span "Personal" at bounding box center [861, 353] width 108 height 12
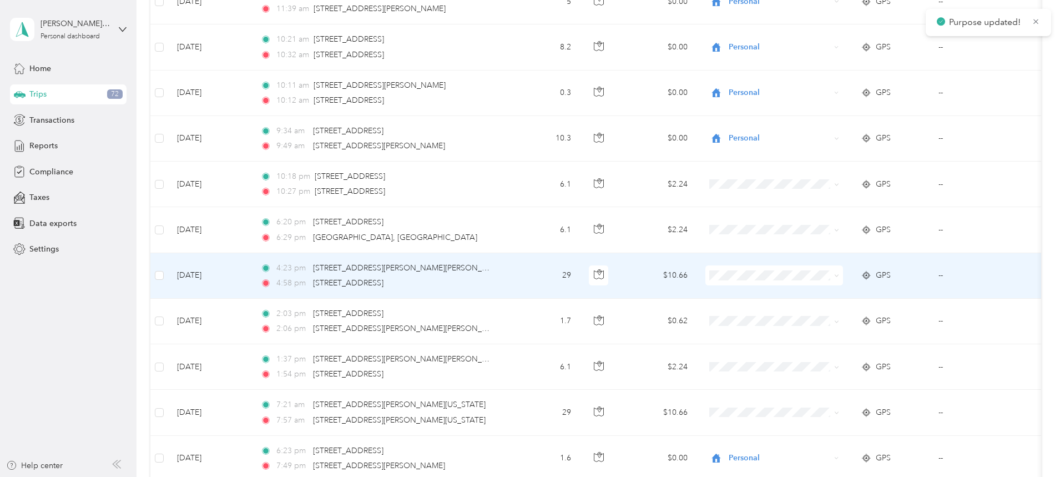
scroll to position [1884, 0]
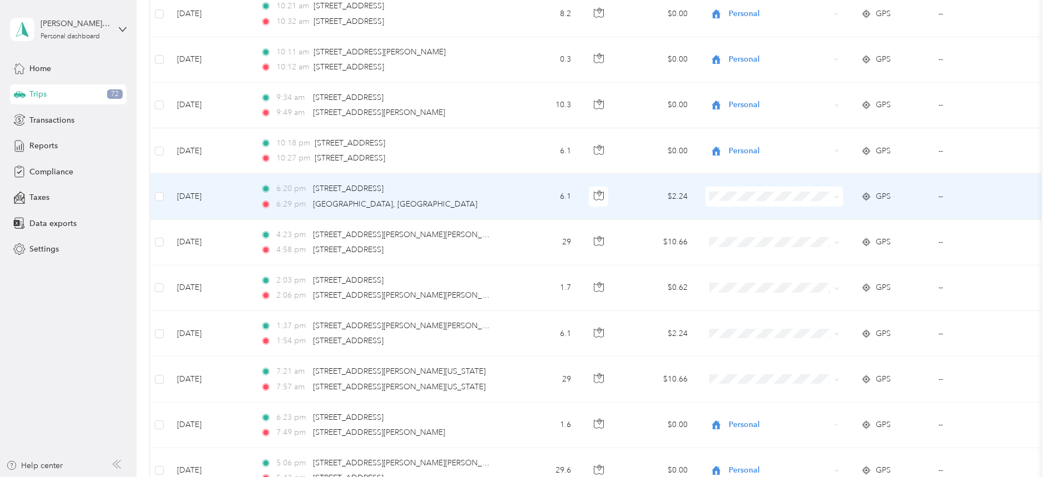
click at [809, 236] on span "Personal" at bounding box center [861, 232] width 108 height 12
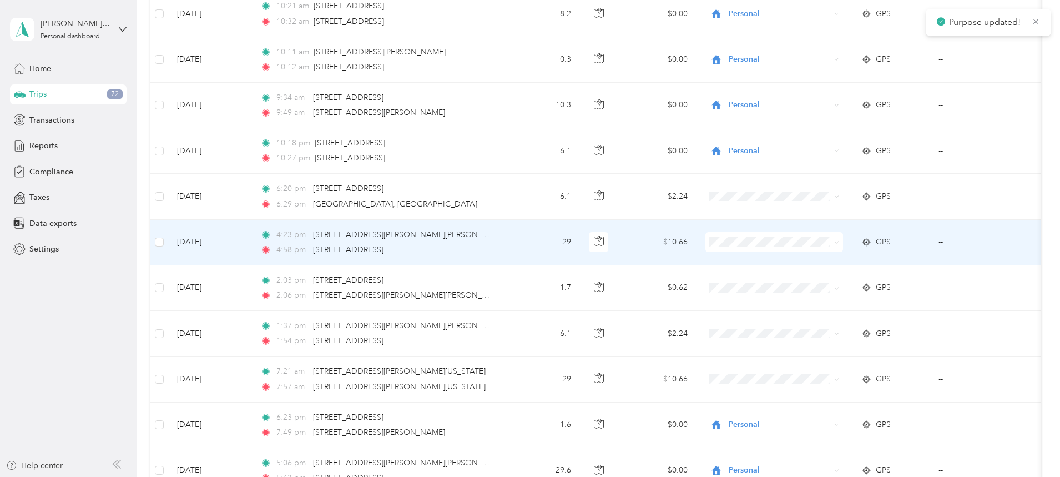
click at [817, 280] on span "Personal" at bounding box center [861, 282] width 108 height 12
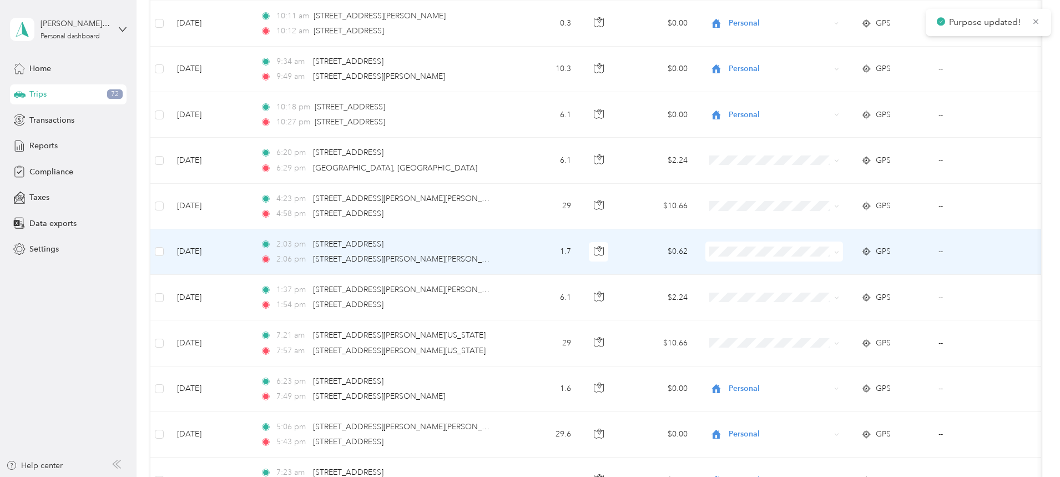
scroll to position [1939, 0]
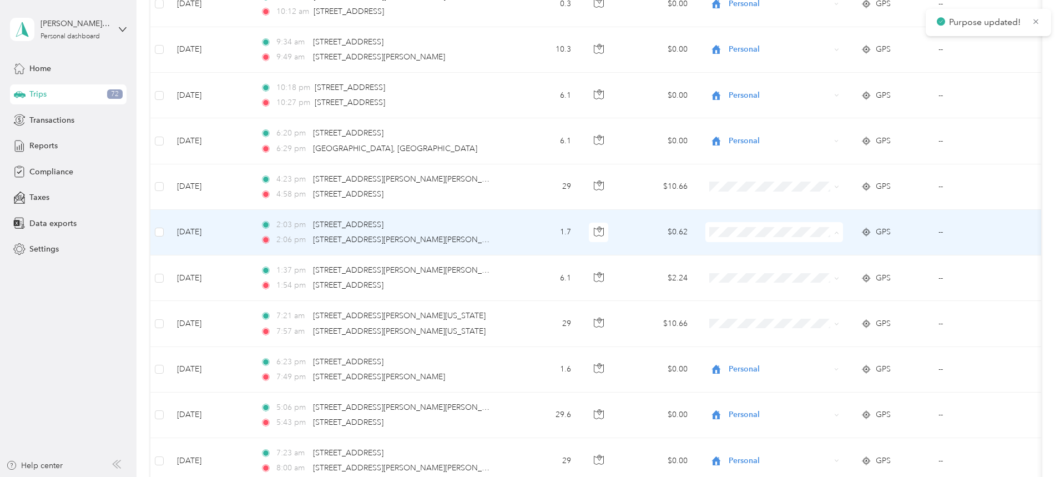
click at [821, 253] on span "[PERSON_NAME] Equipment" at bounding box center [861, 253] width 108 height 12
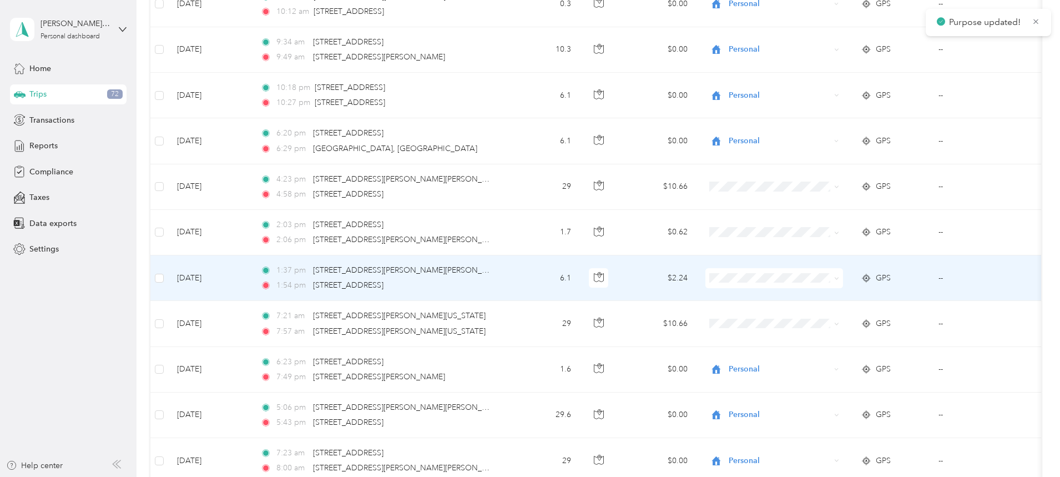
click at [820, 298] on span "[PERSON_NAME] Equipment" at bounding box center [861, 298] width 108 height 12
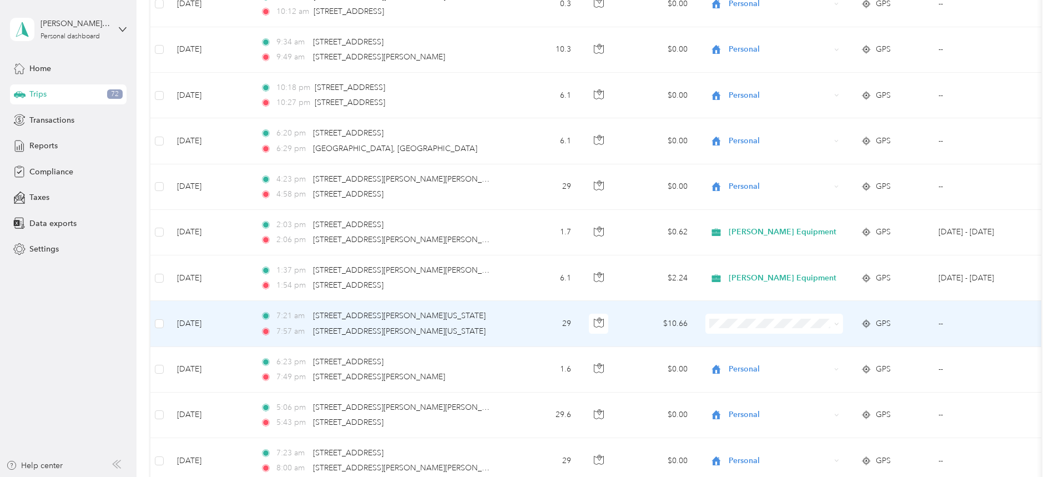
click at [815, 362] on span "Personal" at bounding box center [861, 360] width 108 height 12
click at [796, 318] on span "Personal" at bounding box center [769, 323] width 121 height 12
click at [822, 338] on span "[PERSON_NAME] Equipment" at bounding box center [861, 344] width 108 height 12
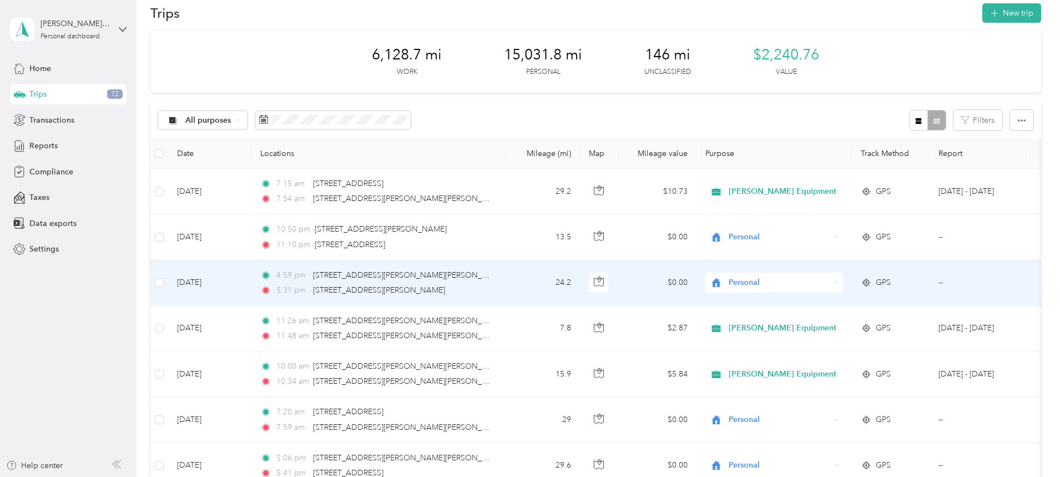
scroll to position [0, 0]
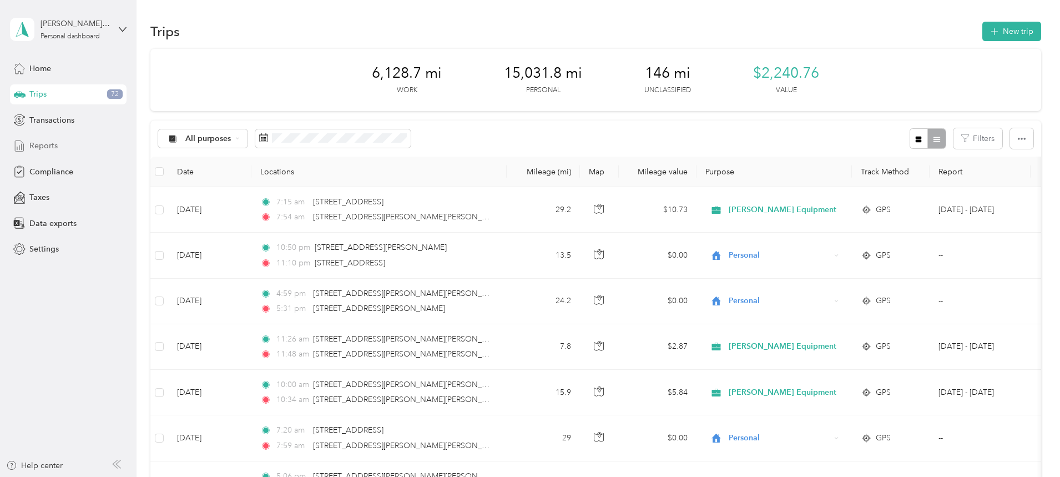
click at [44, 144] on span "Reports" at bounding box center [43, 146] width 28 height 12
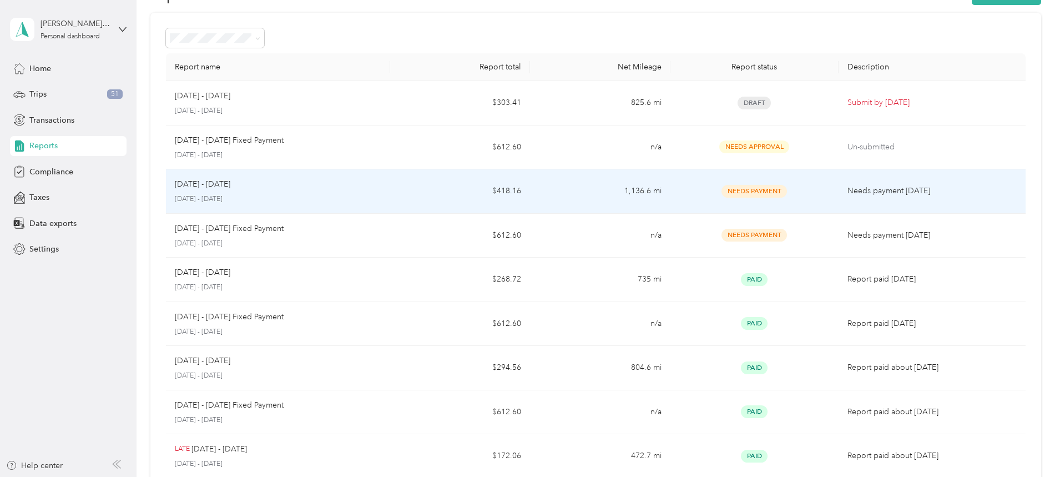
scroll to position [55, 0]
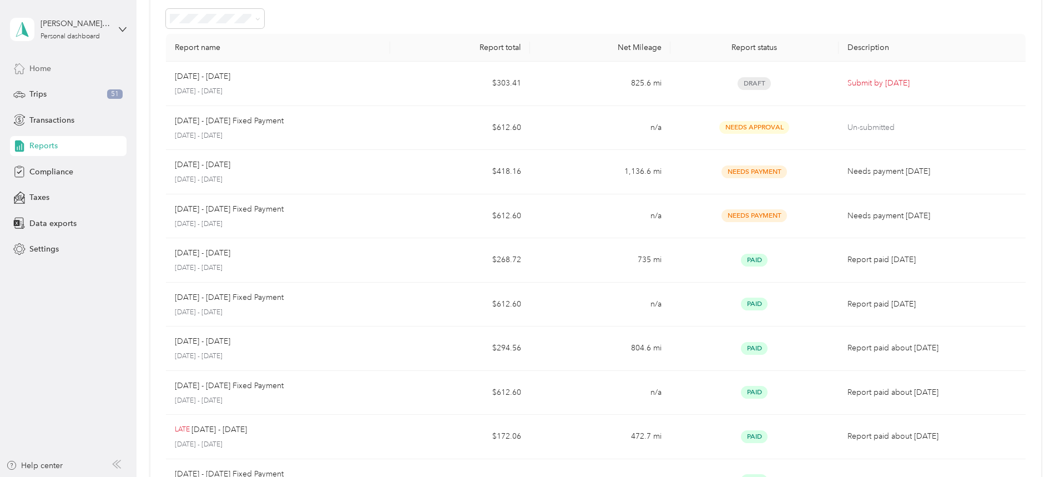
click at [19, 63] on icon at bounding box center [19, 68] width 12 height 12
